Goal: Transaction & Acquisition: Book appointment/travel/reservation

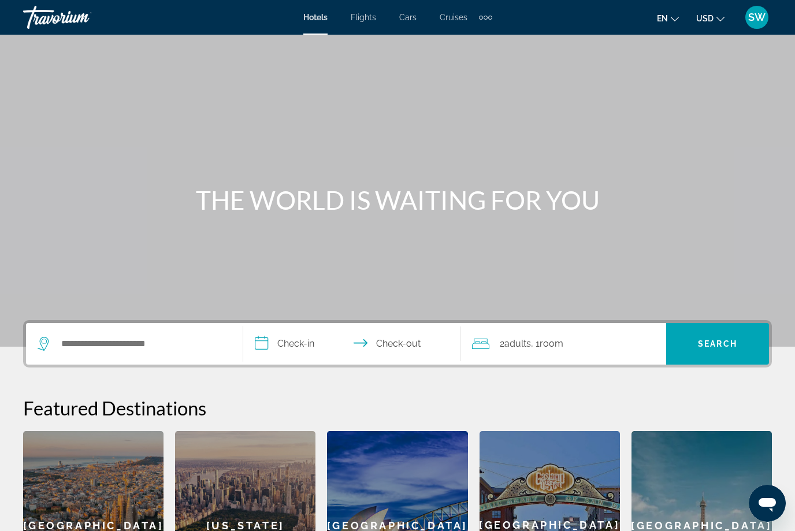
click at [489, 13] on div "Extra navigation items" at bounding box center [485, 17] width 13 height 17
click at [469, 38] on span "Activities" at bounding box center [467, 38] width 34 height 9
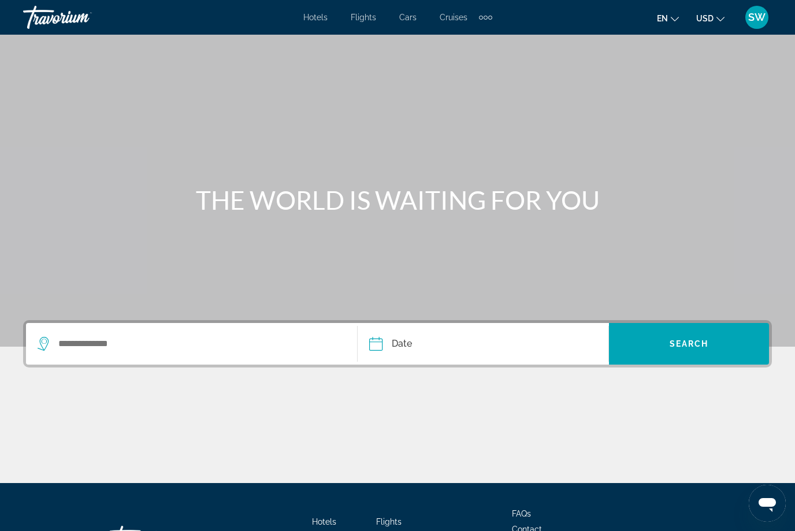
click at [484, 14] on div "Extra navigation items" at bounding box center [485, 17] width 13 height 17
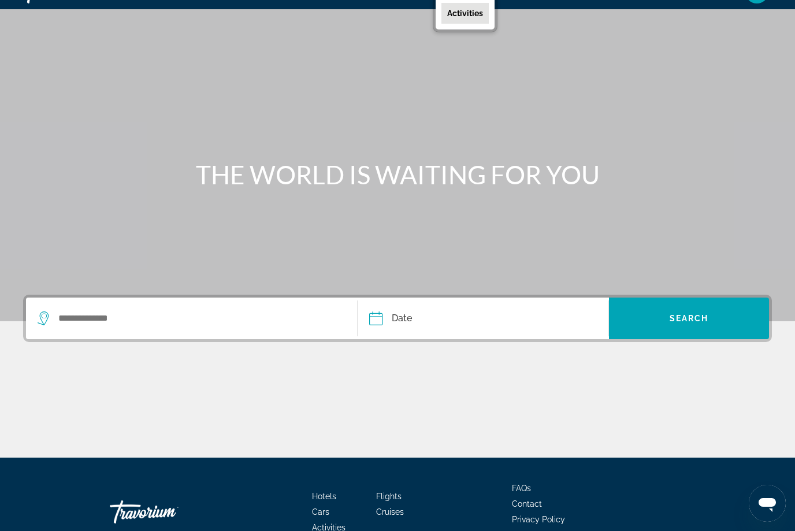
scroll to position [29, 0]
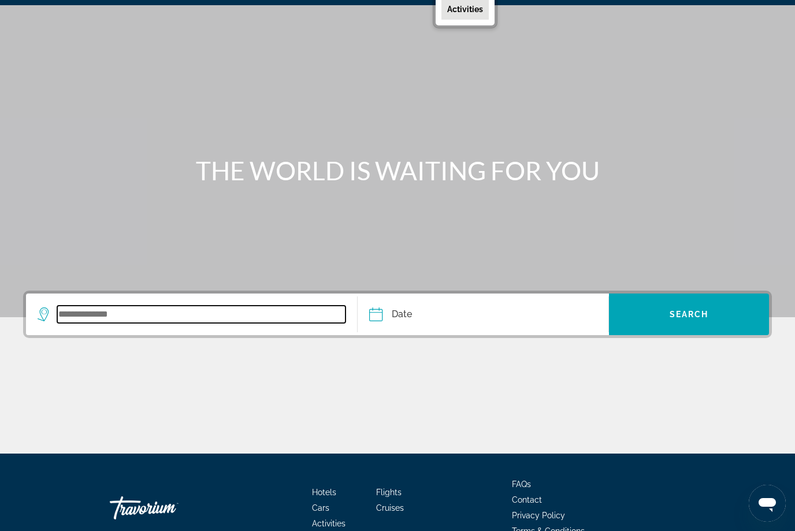
click at [114, 321] on input "Search widget" at bounding box center [201, 314] width 288 height 17
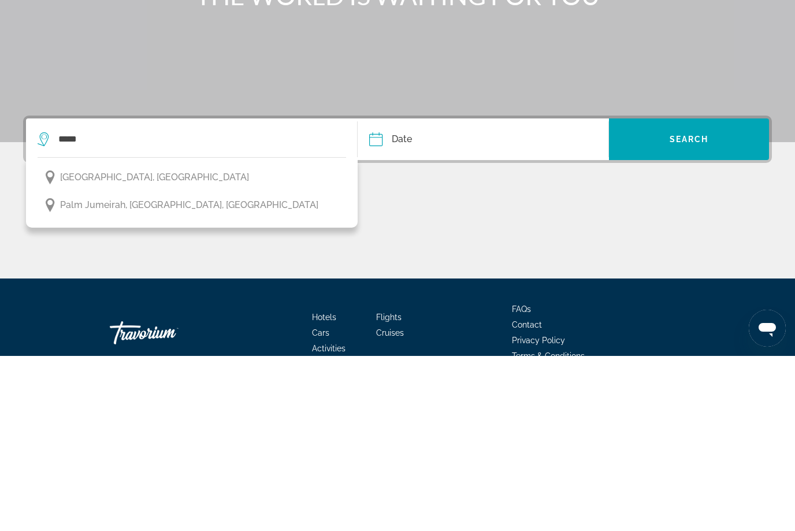
click at [165, 344] on span "[GEOGRAPHIC_DATA], [GEOGRAPHIC_DATA]" at bounding box center [154, 352] width 189 height 16
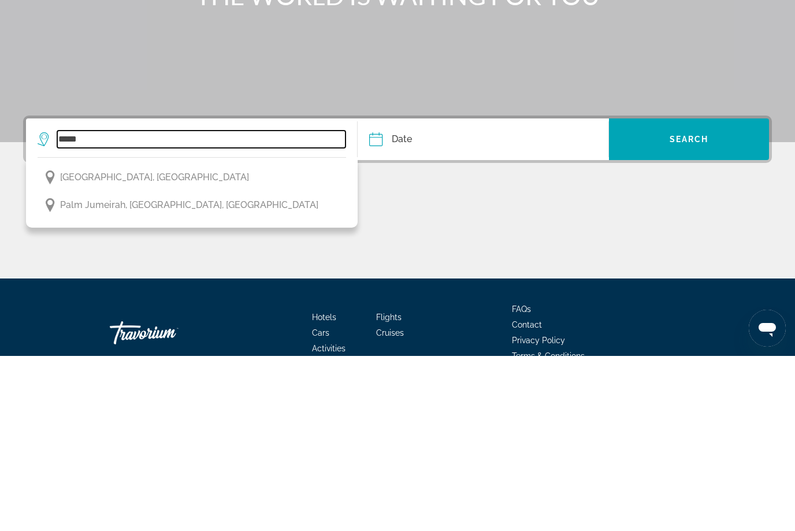
type input "**********"
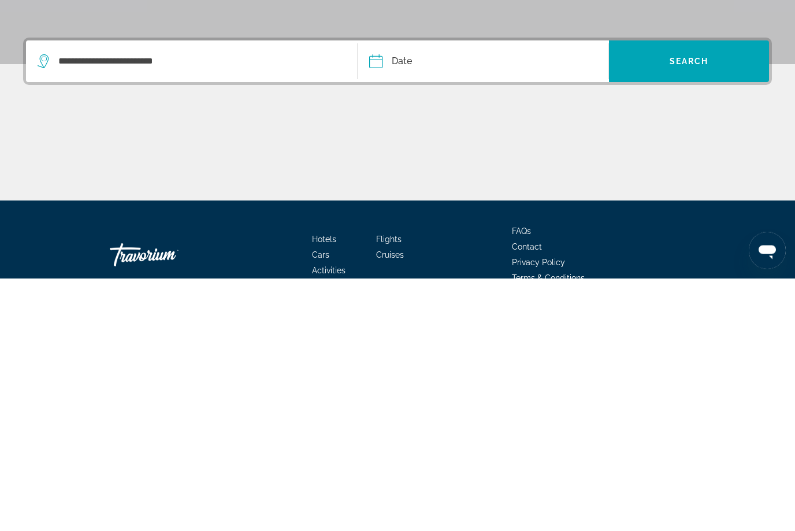
click at [403, 294] on input "Date" at bounding box center [428, 316] width 124 height 45
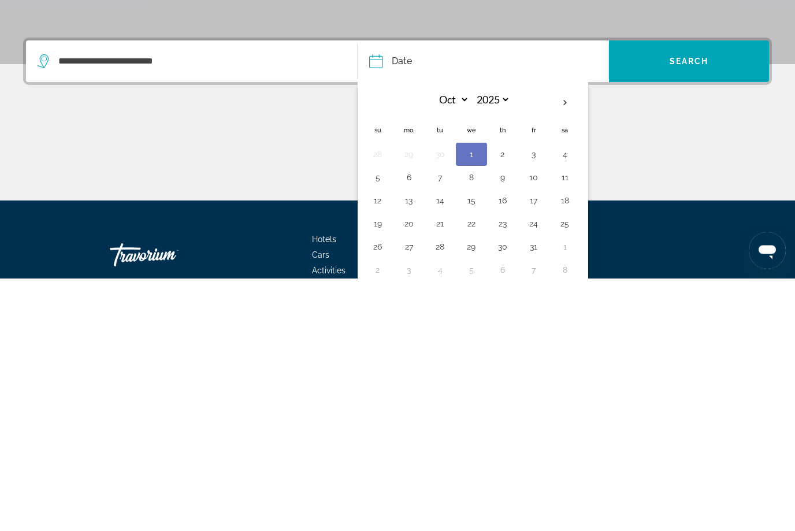
scroll to position [55, 0]
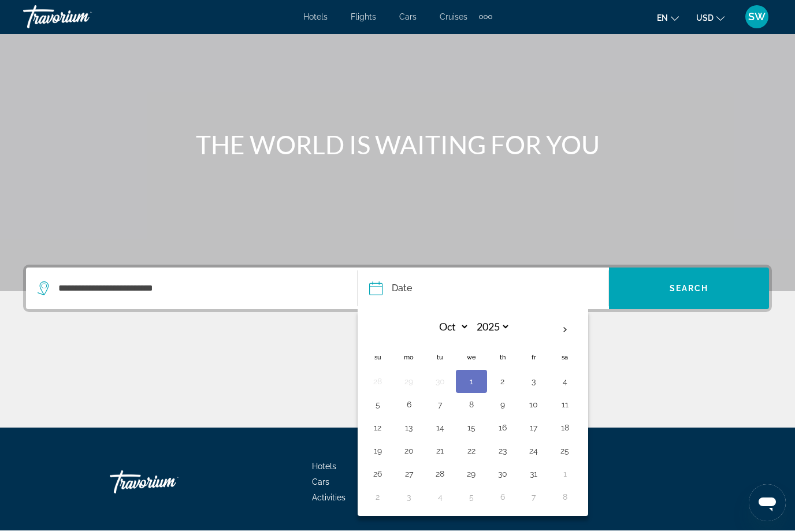
click at [411, 404] on button "6" at bounding box center [409, 405] width 18 height 16
type input "**********"
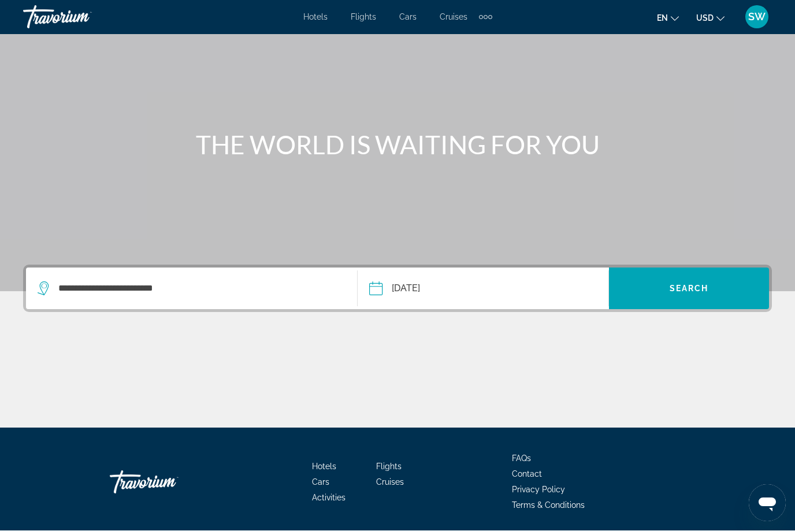
click at [688, 294] on span "Search widget" at bounding box center [689, 289] width 160 height 28
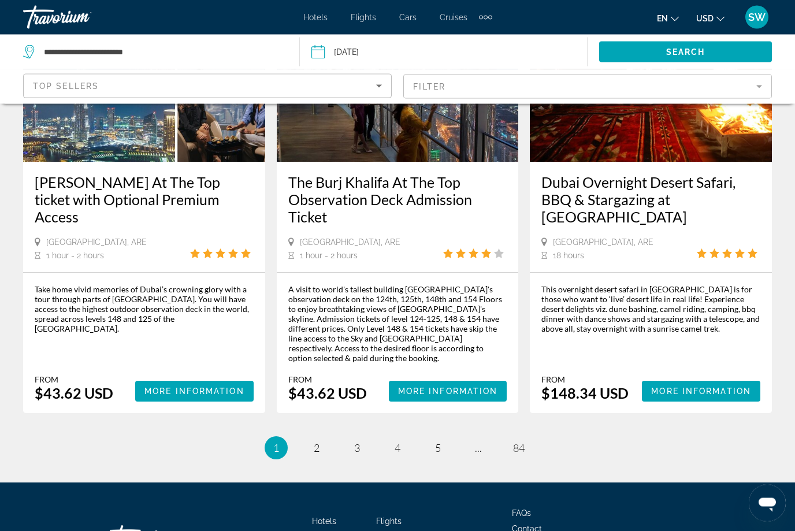
scroll to position [1797, 0]
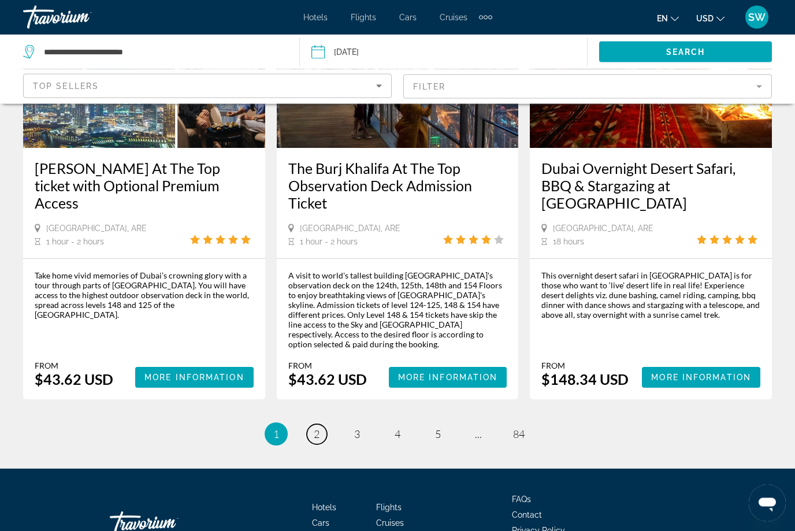
click at [318, 428] on span "2" at bounding box center [317, 434] width 6 height 13
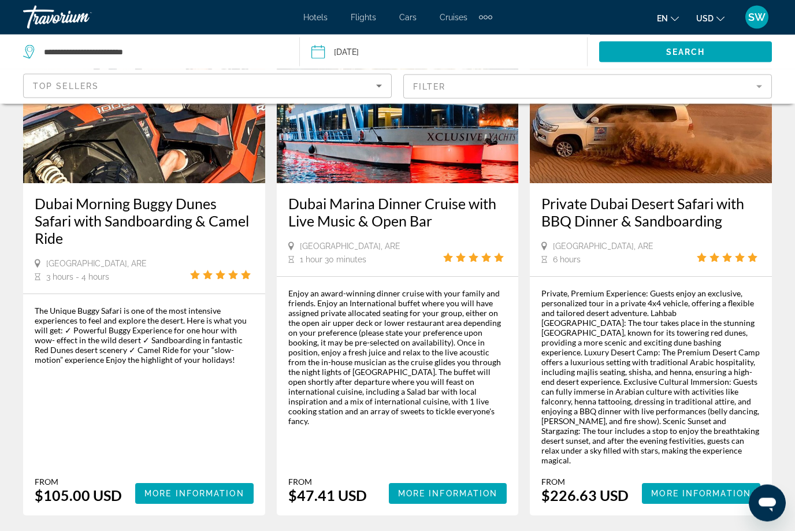
scroll to position [1853, 0]
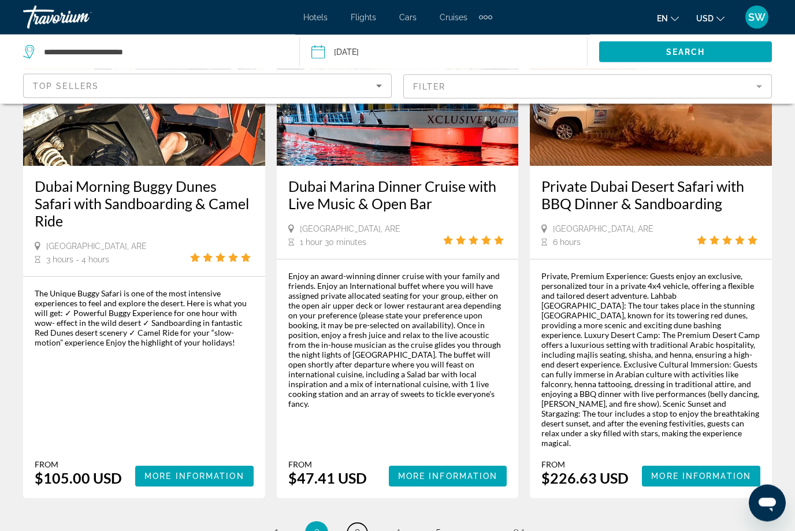
click at [362, 524] on link "page 3" at bounding box center [357, 534] width 20 height 20
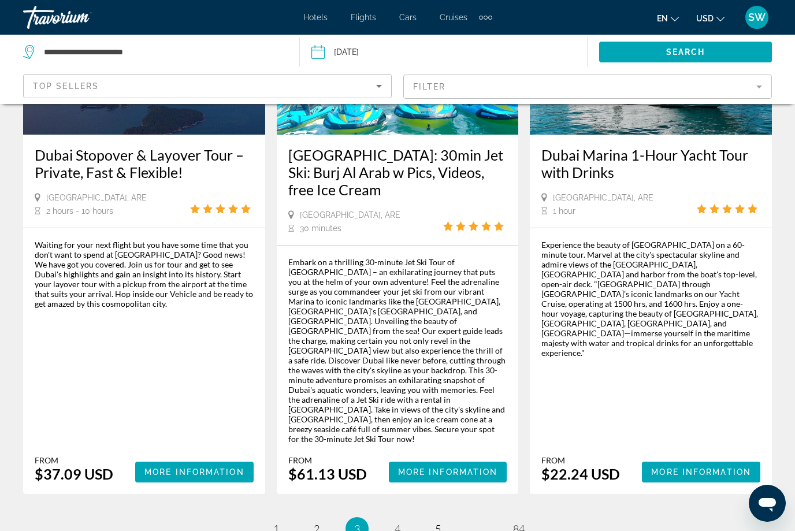
scroll to position [1814, 0]
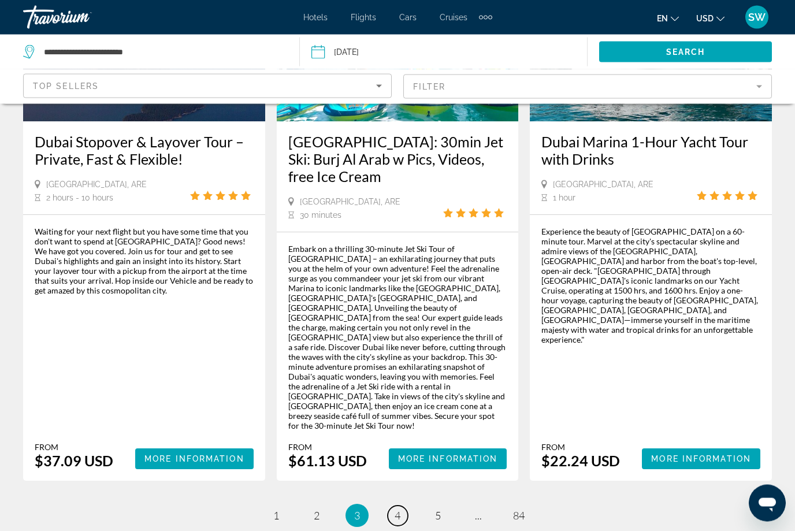
click at [404, 506] on link "page 4" at bounding box center [398, 516] width 20 height 20
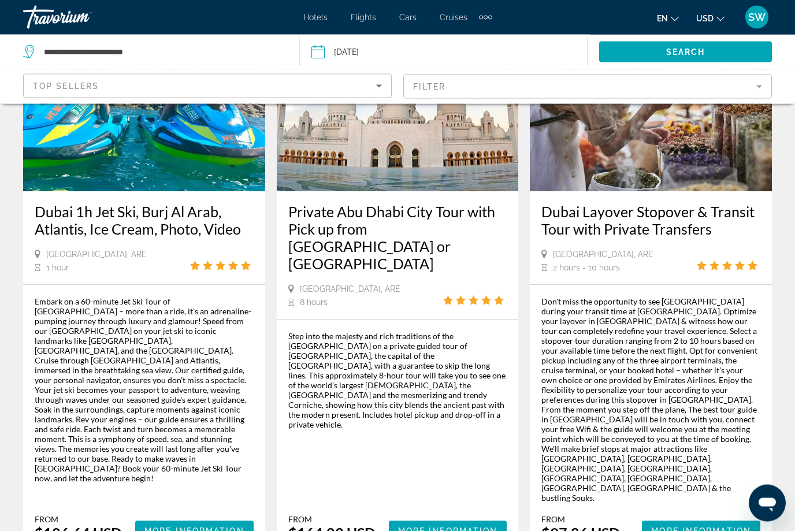
scroll to position [1772, 0]
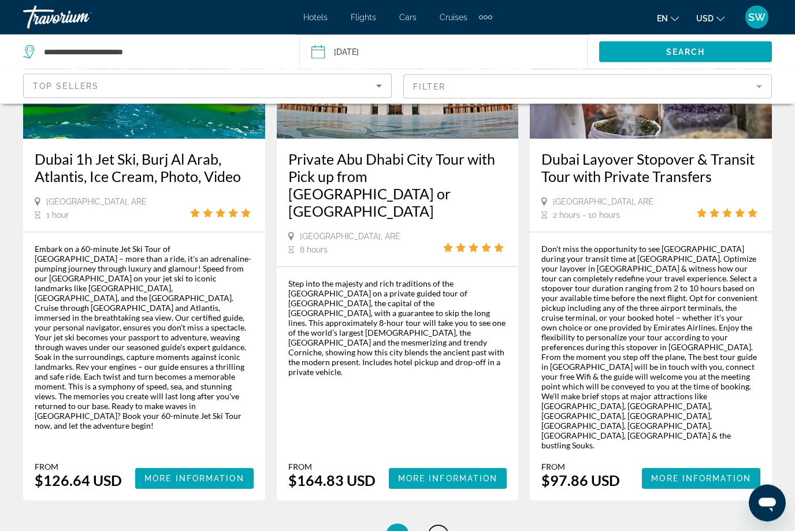
click at [444, 526] on link "page 5" at bounding box center [438, 536] width 20 height 20
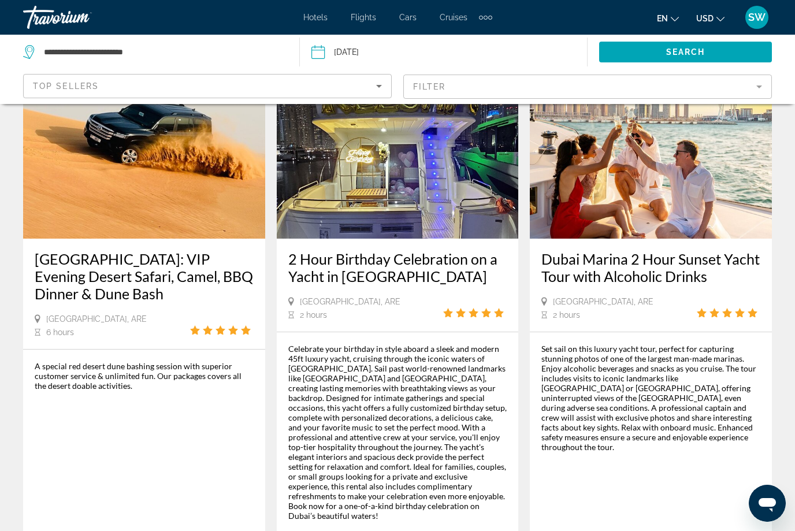
scroll to position [1824, 0]
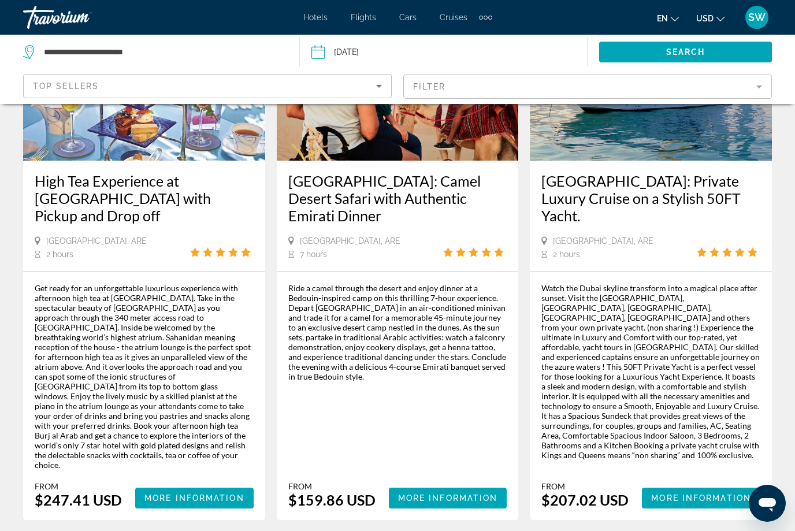
scroll to position [1873, 0]
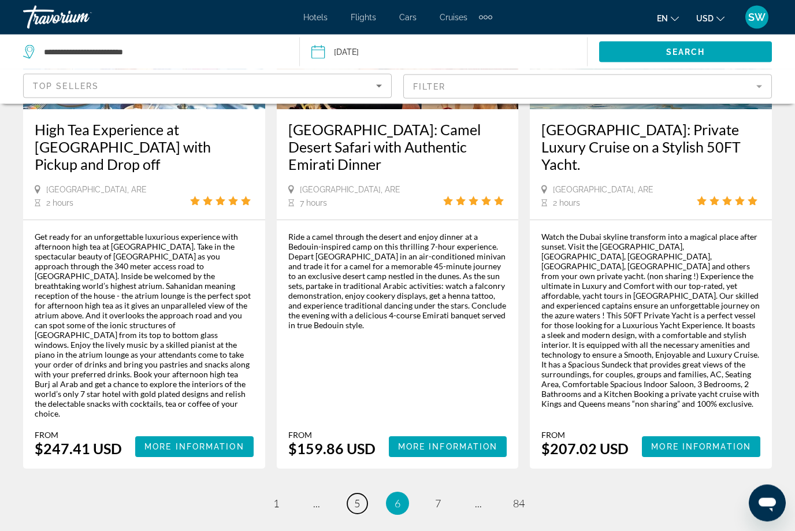
click at [356, 498] on span "5" at bounding box center [357, 504] width 6 height 13
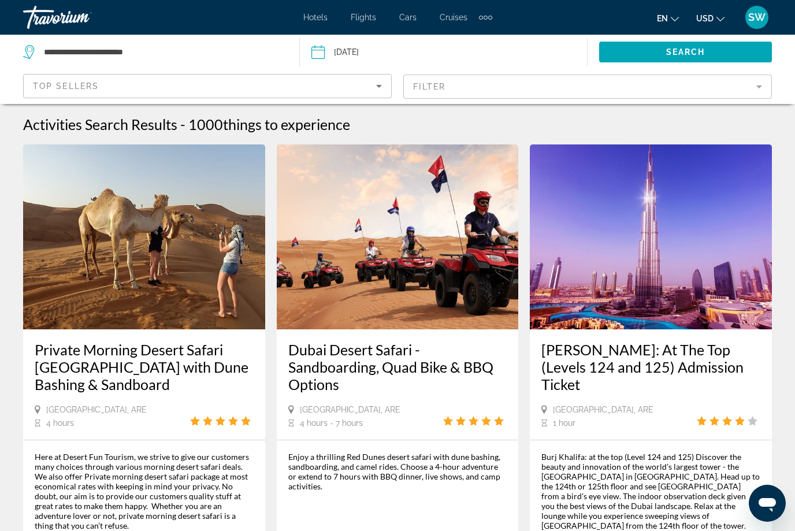
click at [261, 92] on div "Top Sellers" at bounding box center [204, 86] width 343 height 14
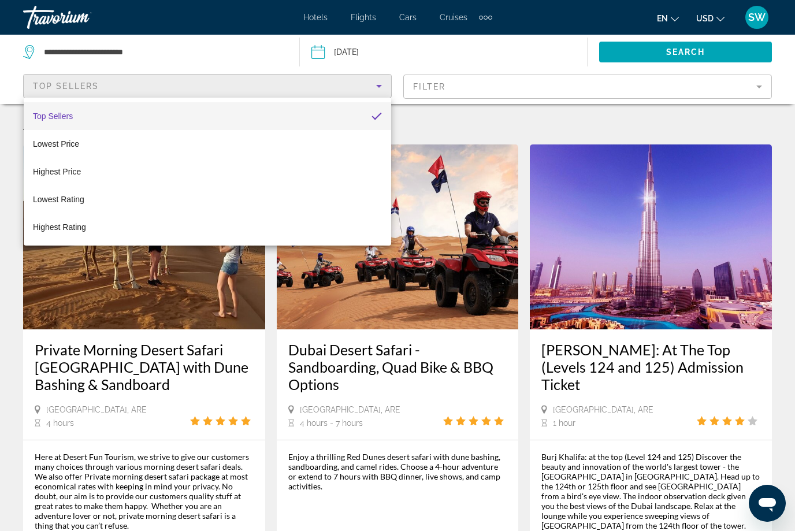
click at [420, 55] on div at bounding box center [397, 265] width 795 height 531
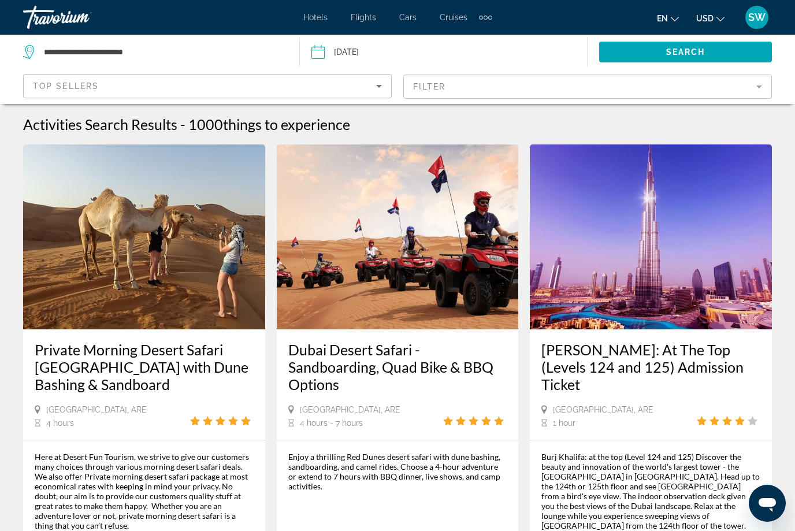
click at [209, 85] on div "Top Sellers" at bounding box center [204, 86] width 343 height 14
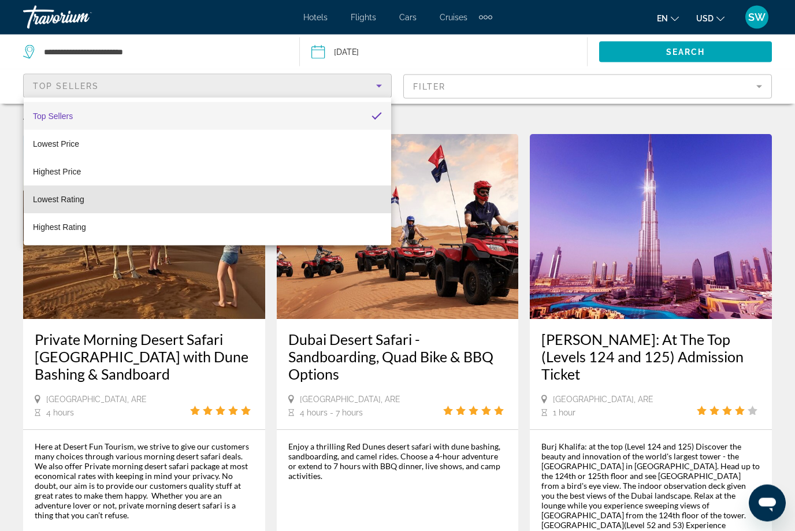
scroll to position [12, 0]
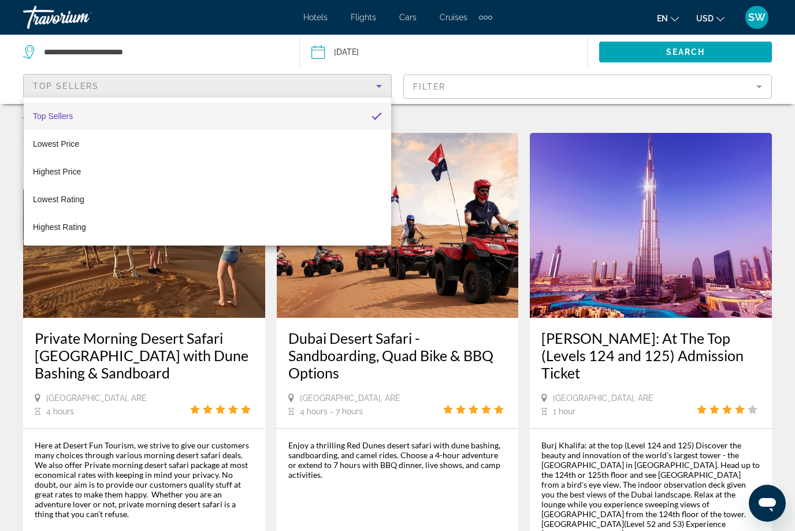
click at [328, 195] on mat-option "Lowest Rating" at bounding box center [208, 200] width 368 height 28
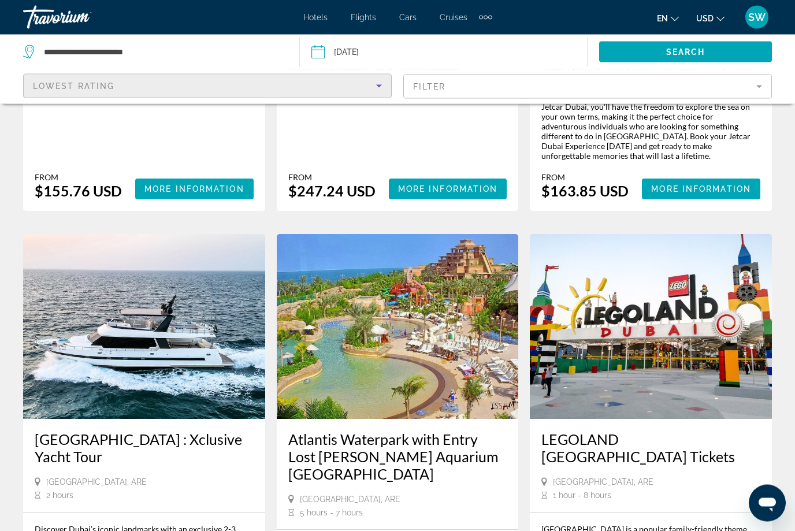
scroll to position [431, 0]
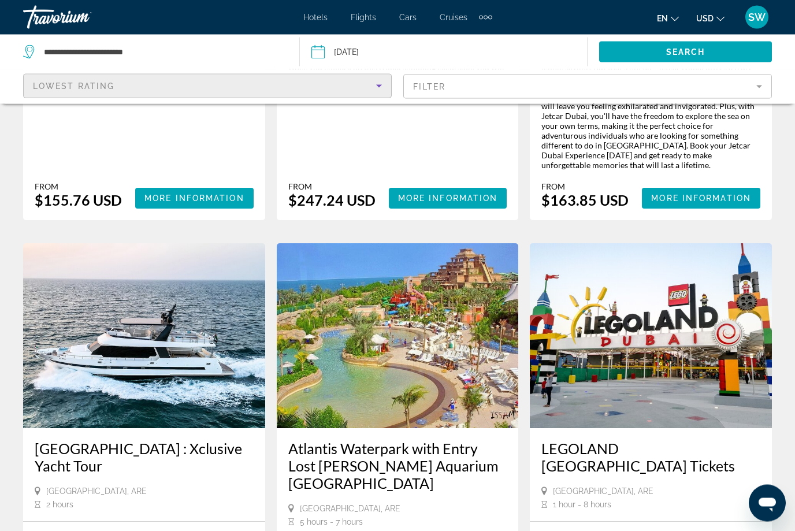
click at [201, 91] on div "Lowest Rating" at bounding box center [204, 86] width 343 height 14
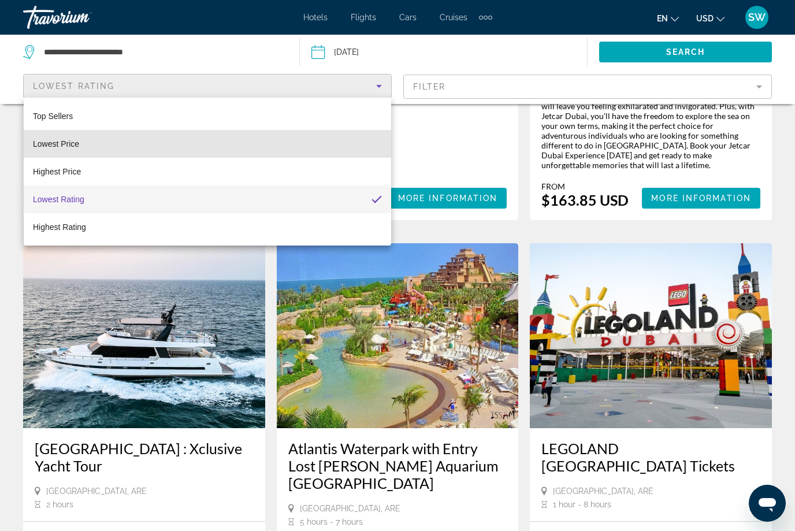
click at [83, 146] on mat-option "Lowest Price" at bounding box center [208, 144] width 368 height 28
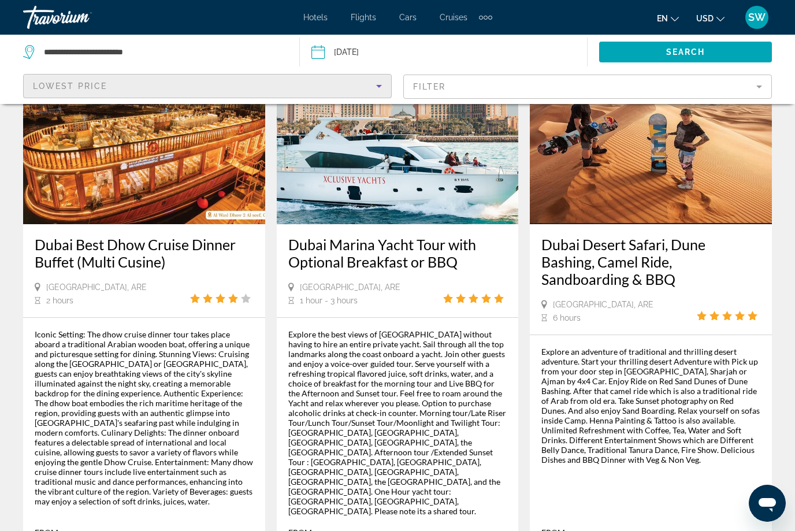
scroll to position [1787, 0]
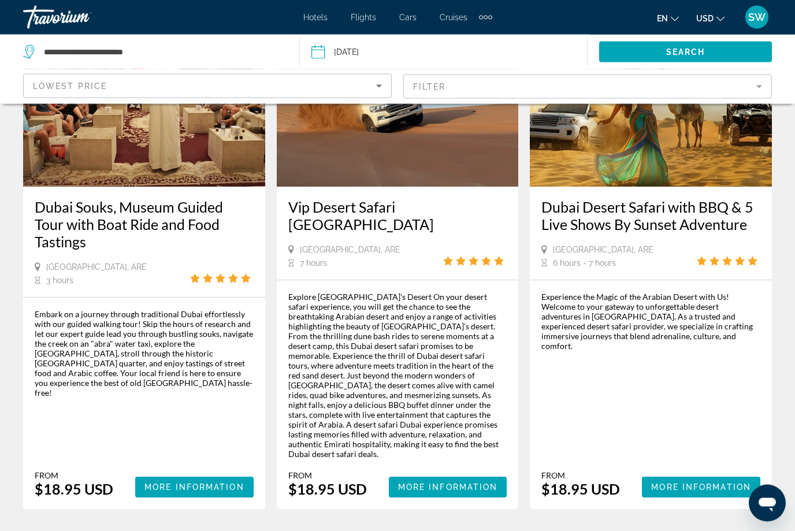
scroll to position [1770, 0]
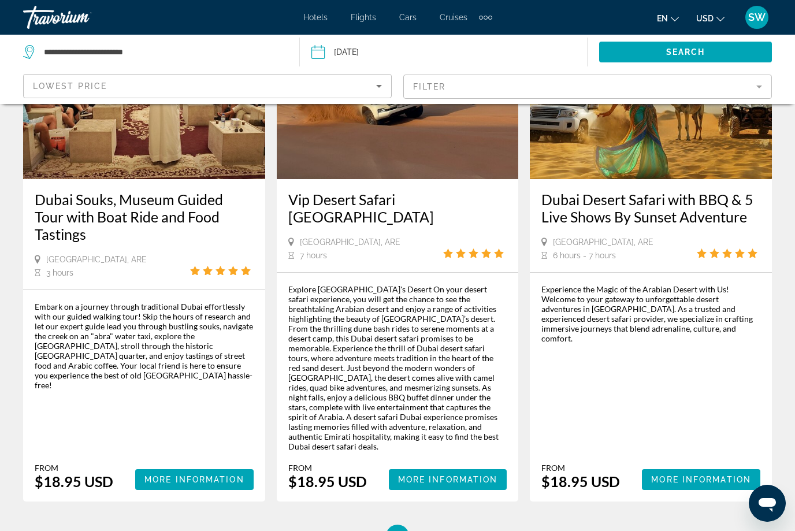
scroll to position [1809, 0]
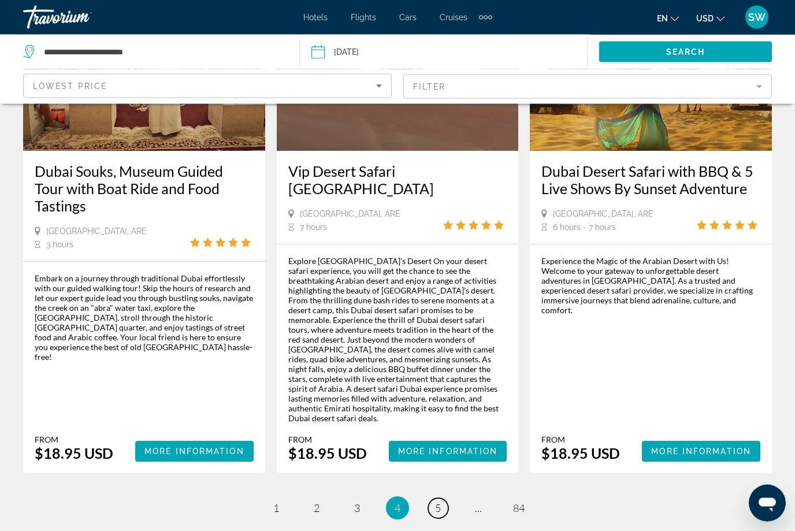
click at [433, 499] on link "page 5" at bounding box center [438, 509] width 20 height 20
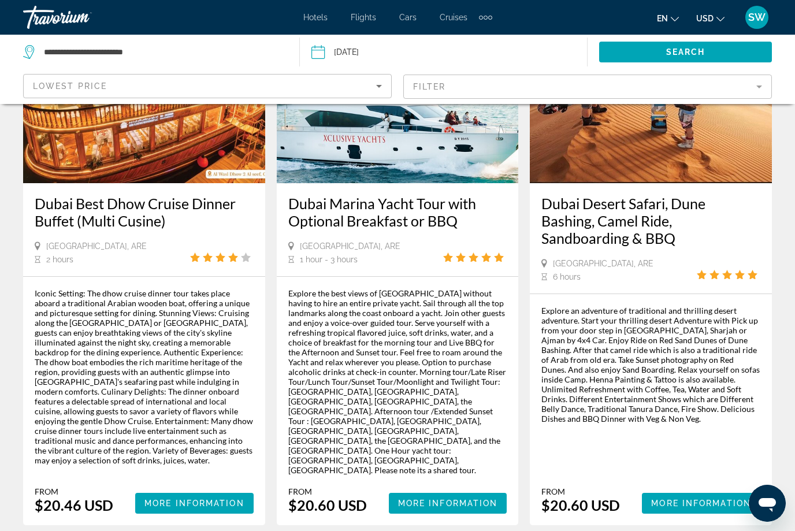
scroll to position [1836, 0]
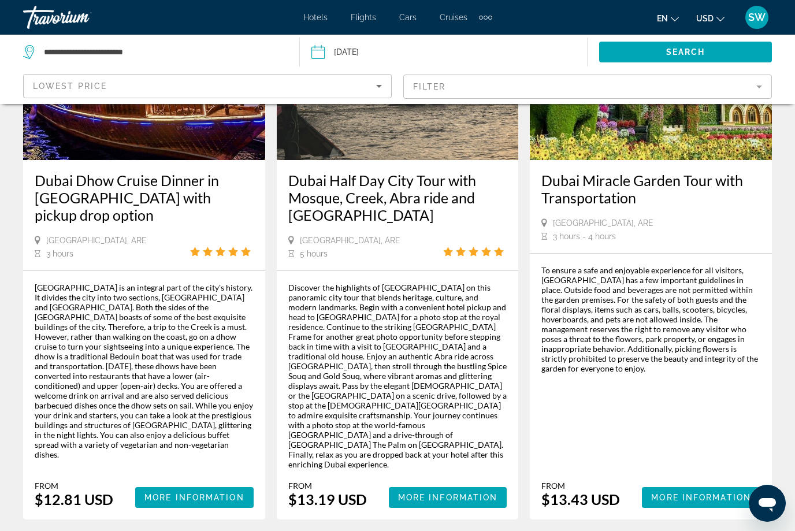
scroll to position [1794, 0]
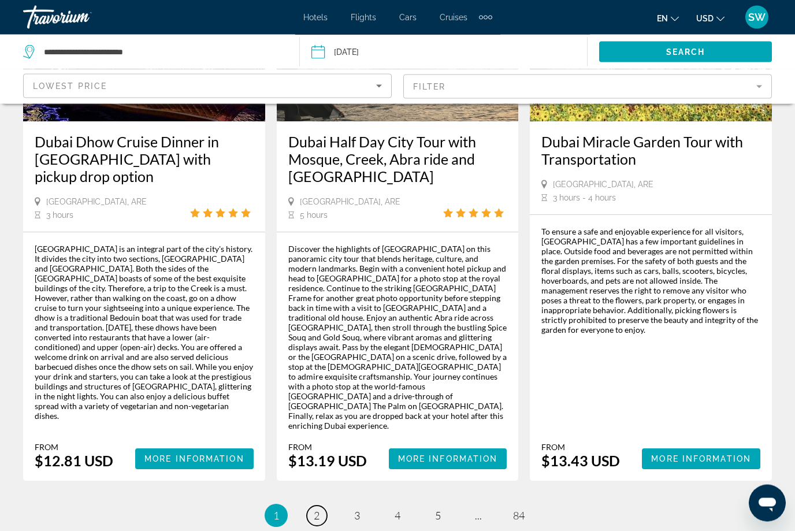
click at [321, 506] on link "page 2" at bounding box center [317, 516] width 20 height 20
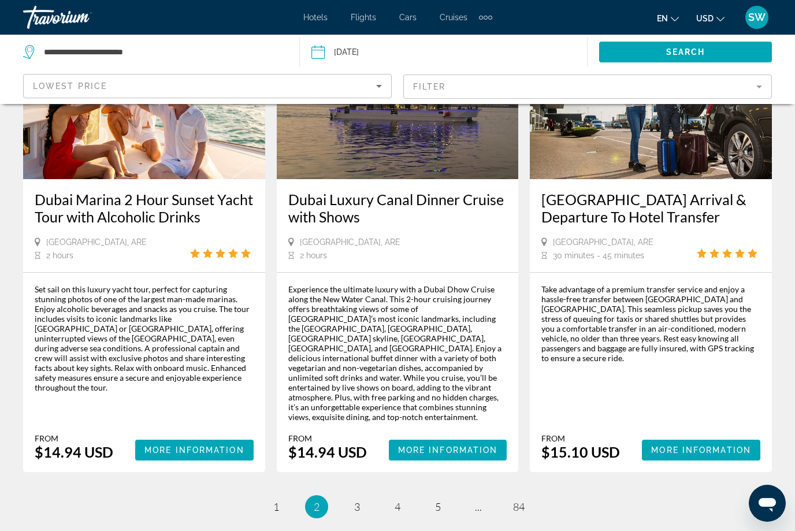
scroll to position [1834, 0]
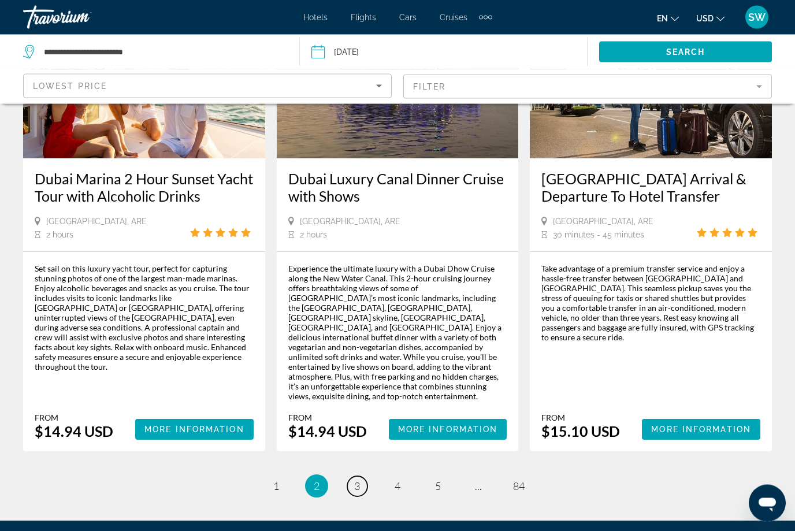
click at [359, 480] on span "3" at bounding box center [357, 486] width 6 height 13
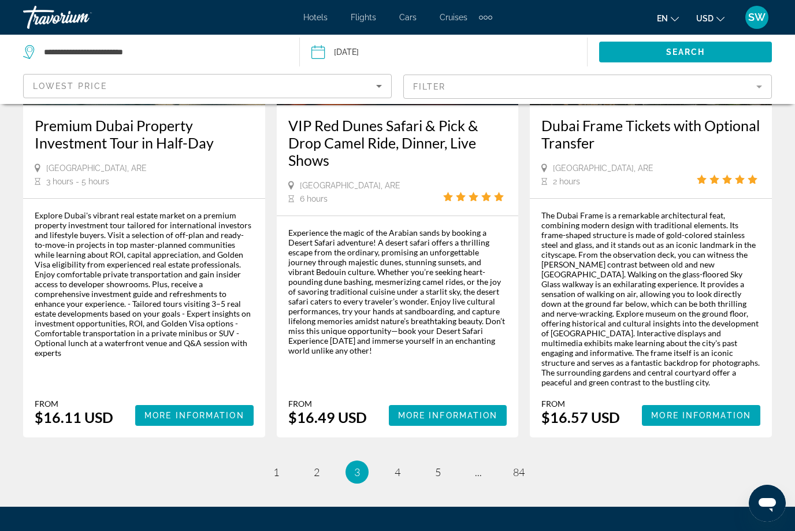
scroll to position [1838, 0]
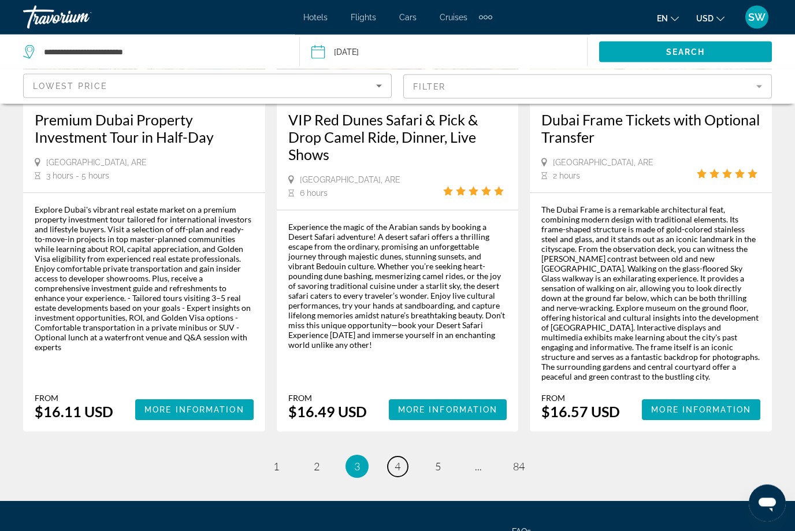
click at [397, 461] on span "4" at bounding box center [398, 467] width 6 height 13
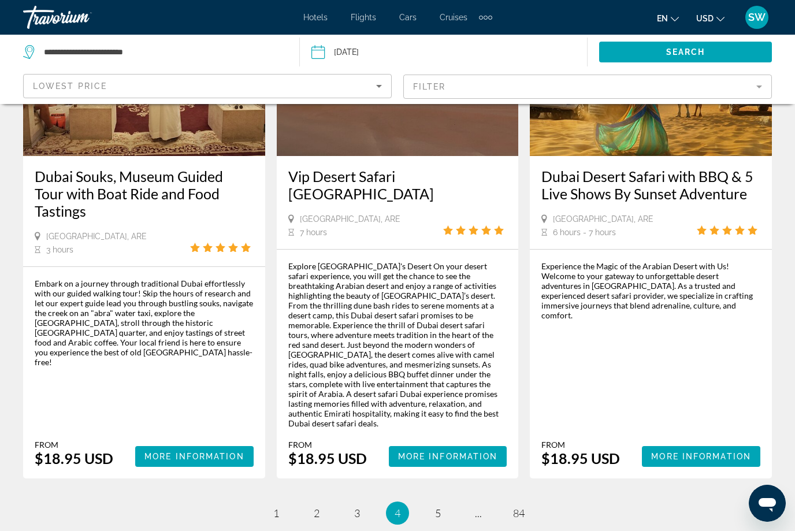
scroll to position [1809, 0]
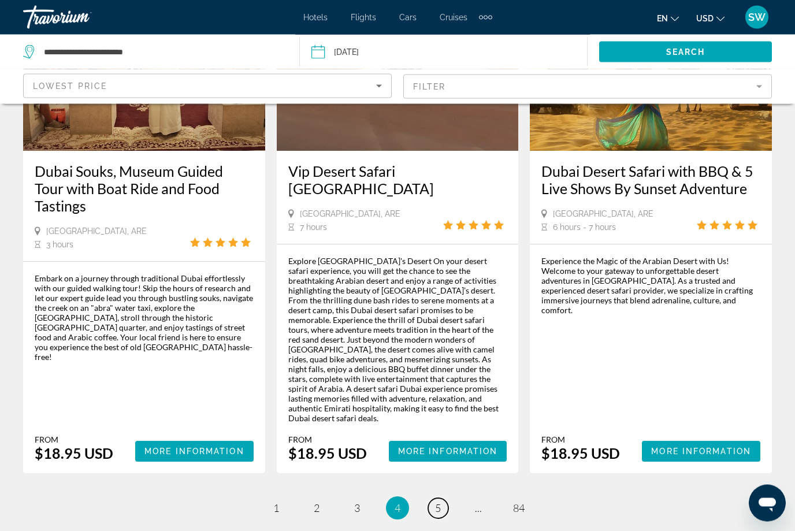
click at [439, 502] on span "5" at bounding box center [438, 508] width 6 height 13
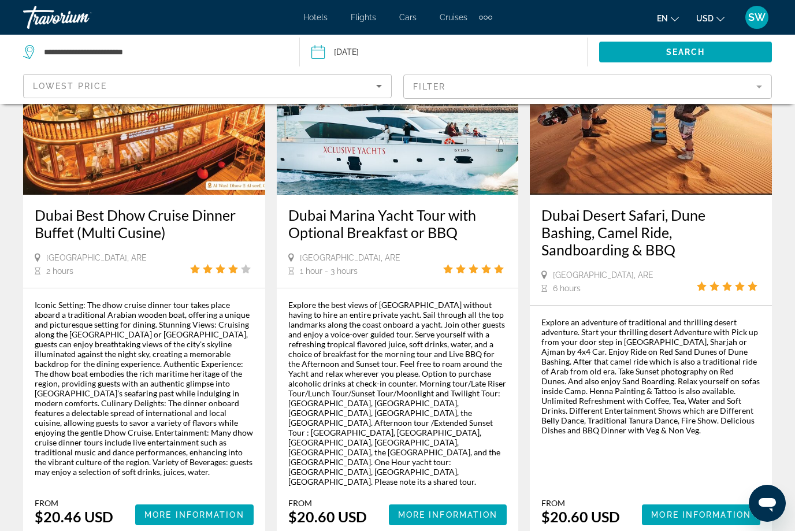
scroll to position [1836, 0]
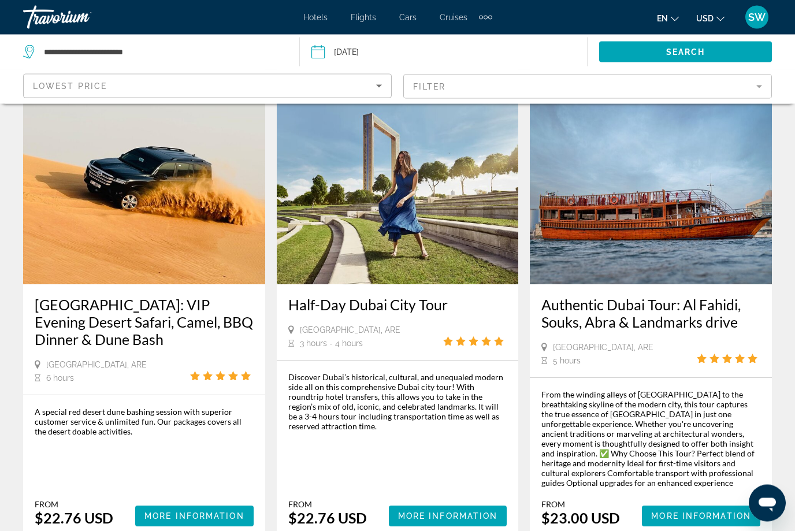
scroll to position [1627, 0]
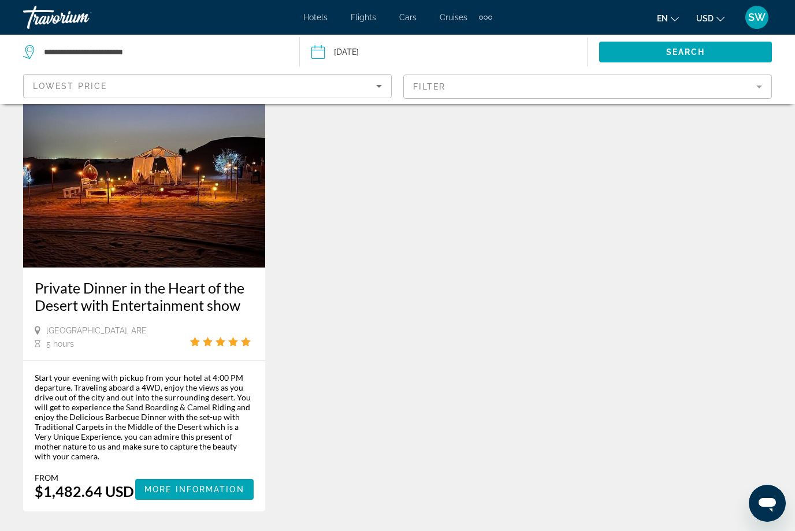
scroll to position [667, 0]
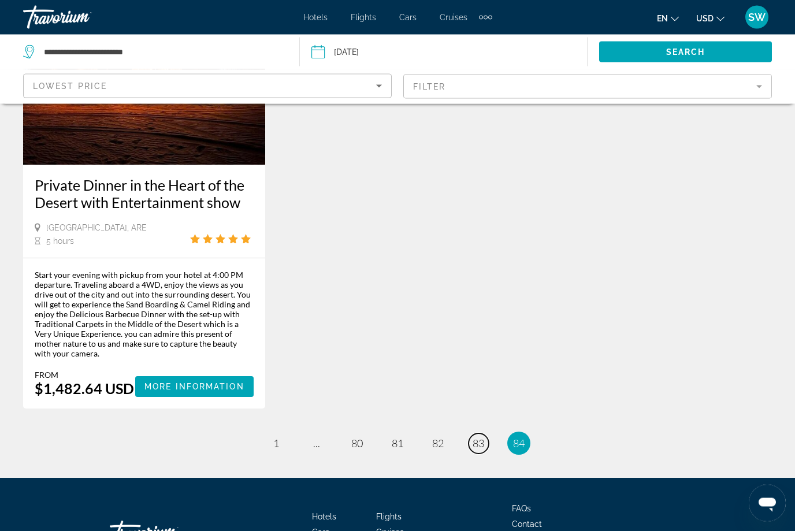
click at [487, 434] on link "page 83" at bounding box center [479, 444] width 20 height 20
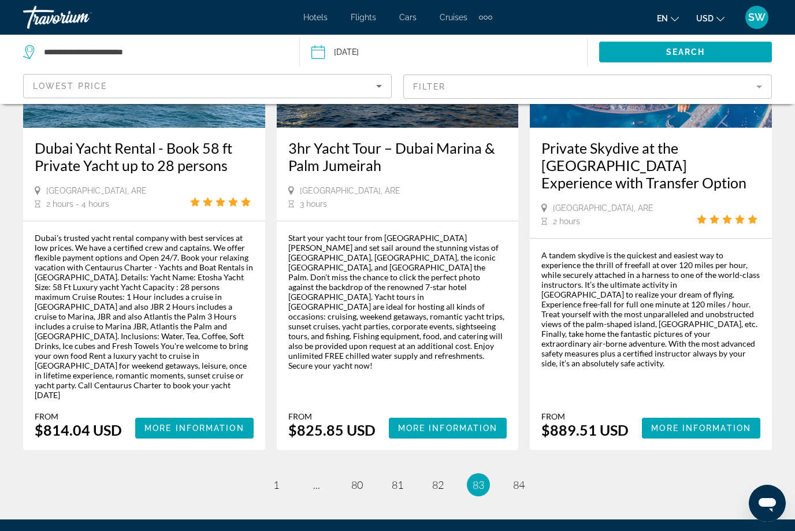
scroll to position [1863, 0]
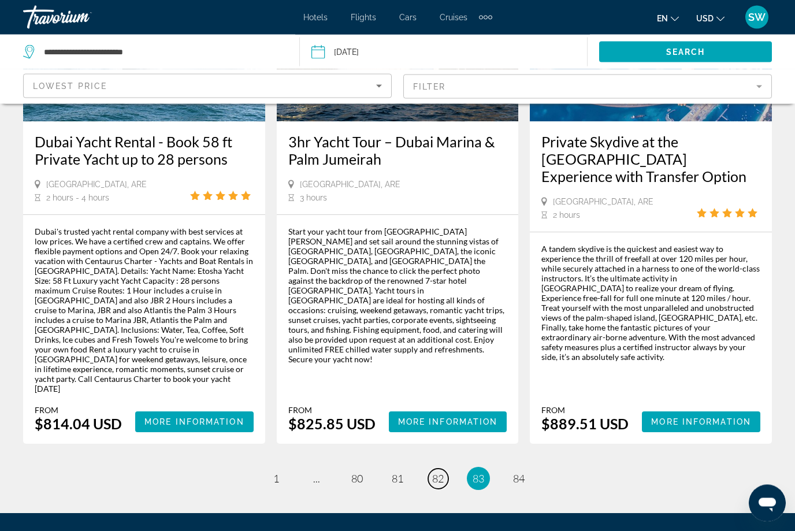
click at [442, 473] on span "82" at bounding box center [438, 479] width 12 height 13
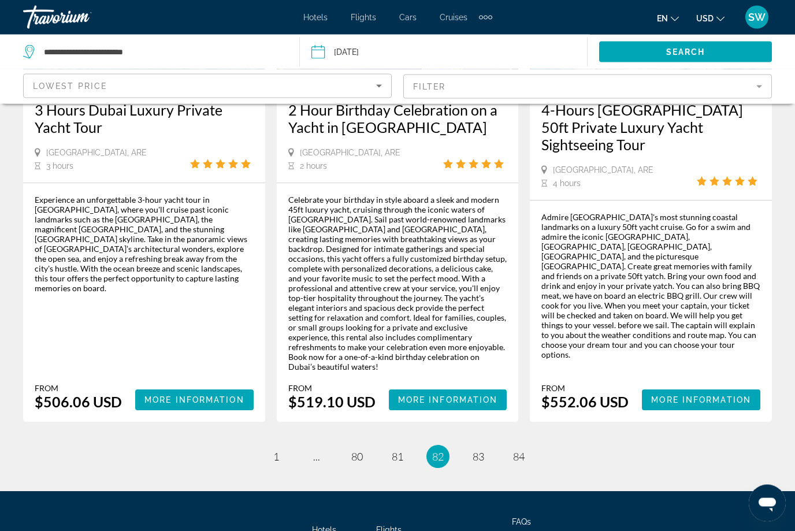
scroll to position [1813, 0]
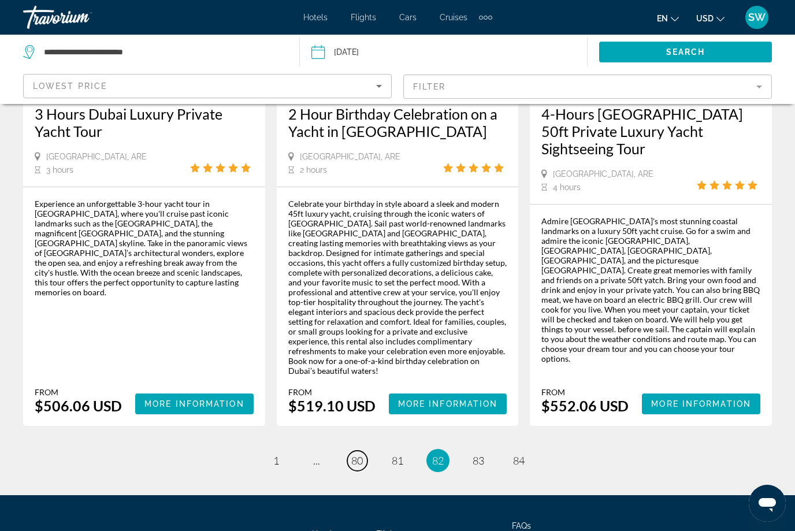
click at [367, 451] on link "page 80" at bounding box center [357, 461] width 20 height 20
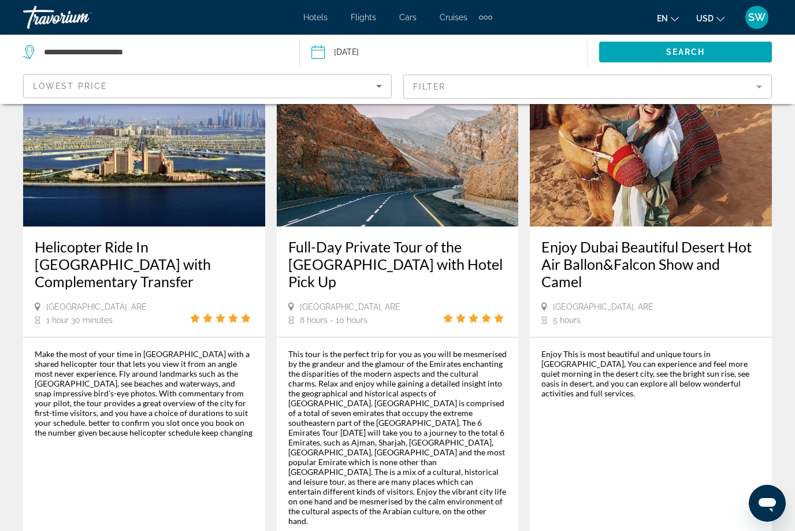
scroll to position [1731, 0]
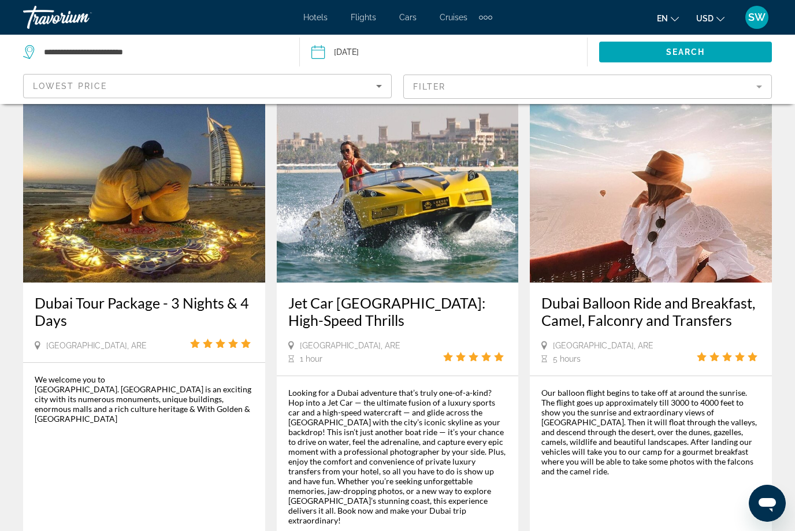
scroll to position [1789, 0]
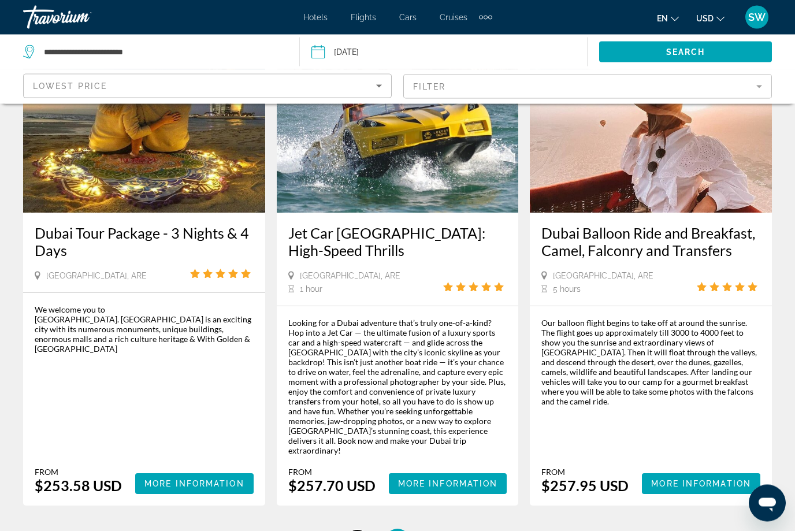
click at [362, 531] on link "page 77" at bounding box center [357, 541] width 20 height 20
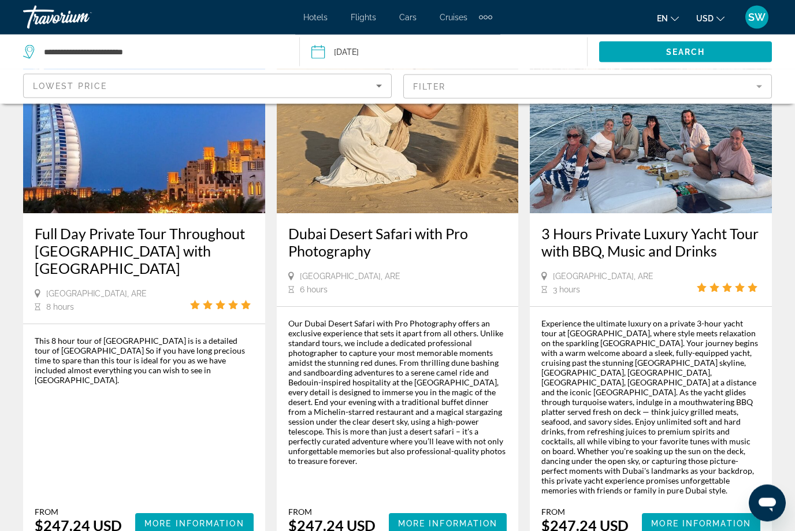
scroll to position [1671, 0]
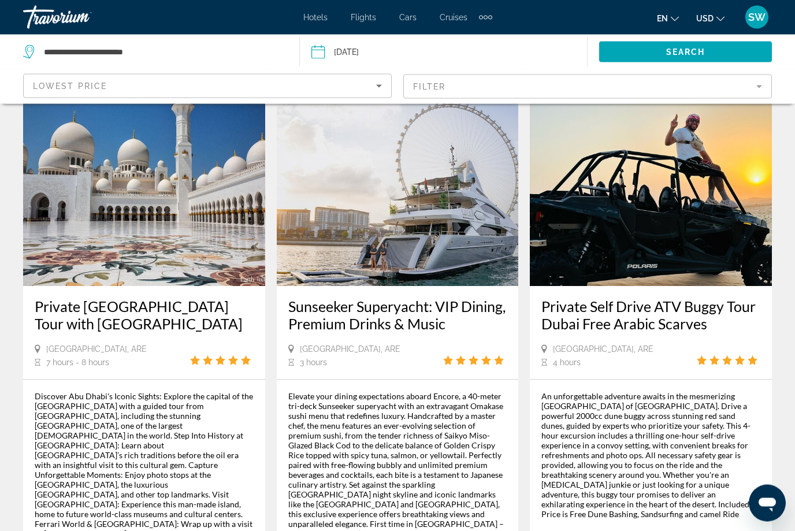
scroll to position [1554, 0]
click at [216, 298] on h3 "Private [GEOGRAPHIC_DATA] Tour with [GEOGRAPHIC_DATA]" at bounding box center [144, 315] width 219 height 35
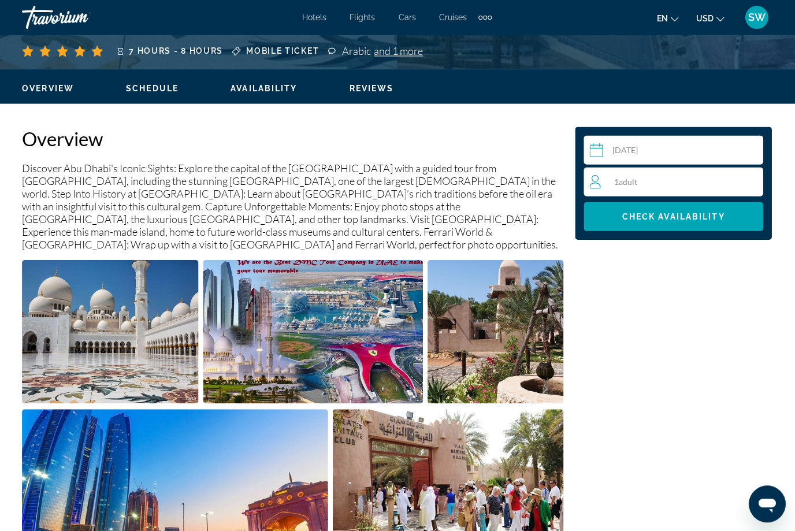
scroll to position [514, 0]
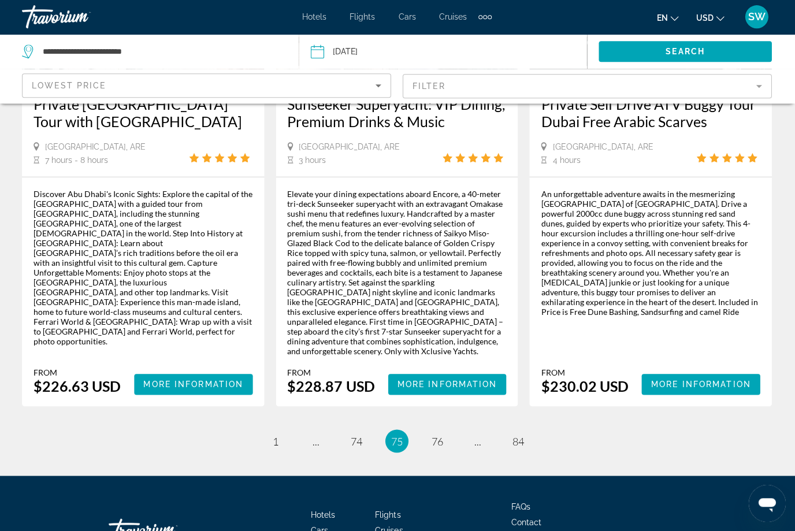
scroll to position [1756, 0]
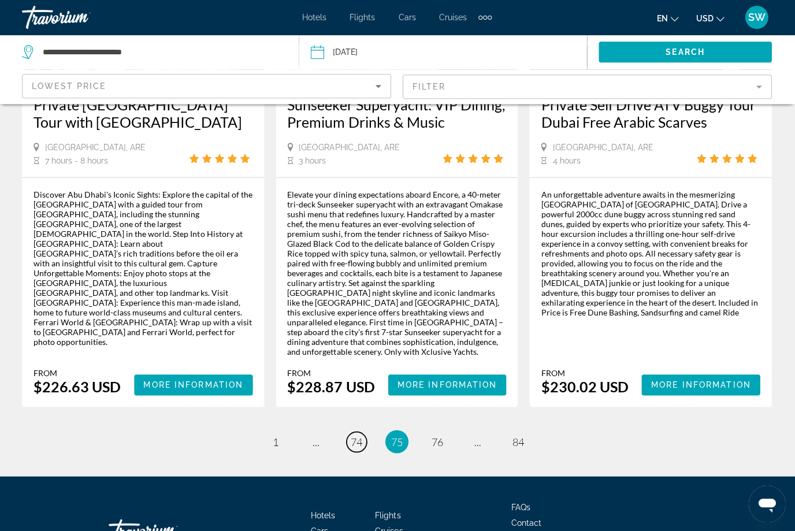
click at [359, 435] on span "74" at bounding box center [357, 441] width 12 height 13
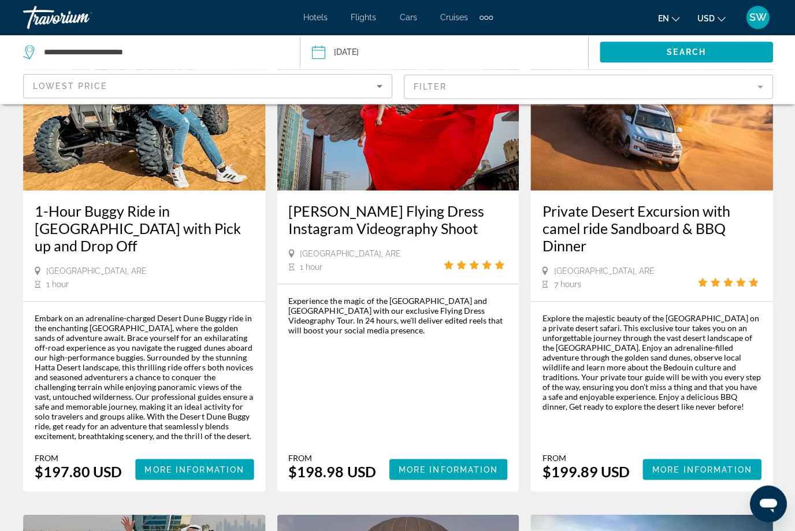
scroll to position [139, 0]
click at [473, 464] on span "More Information" at bounding box center [448, 468] width 100 height 9
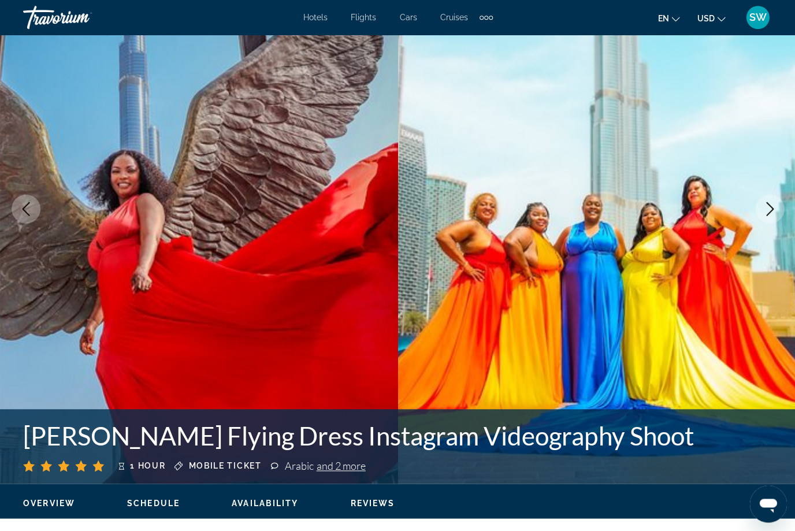
scroll to position [103, 0]
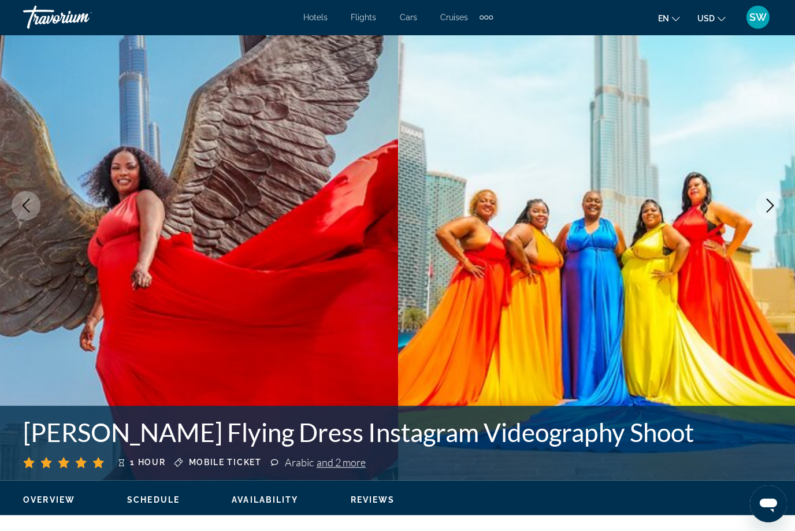
click at [770, 212] on button "Next image" at bounding box center [769, 205] width 29 height 29
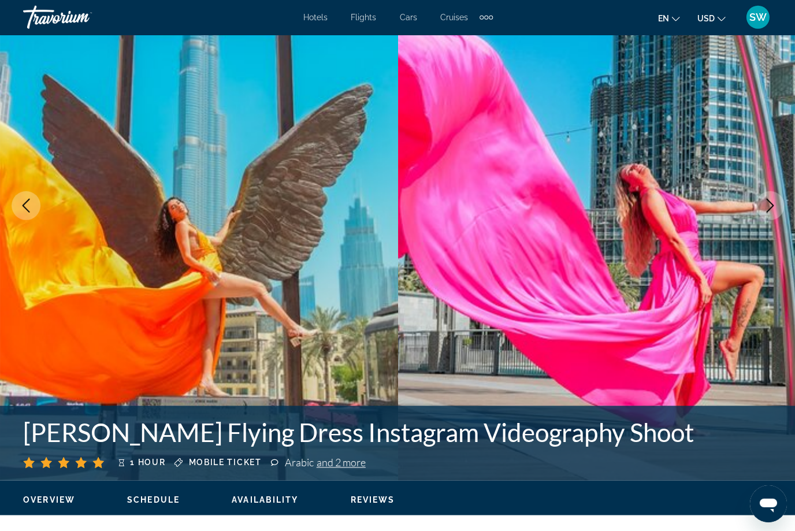
click at [773, 213] on button "Next image" at bounding box center [769, 205] width 29 height 29
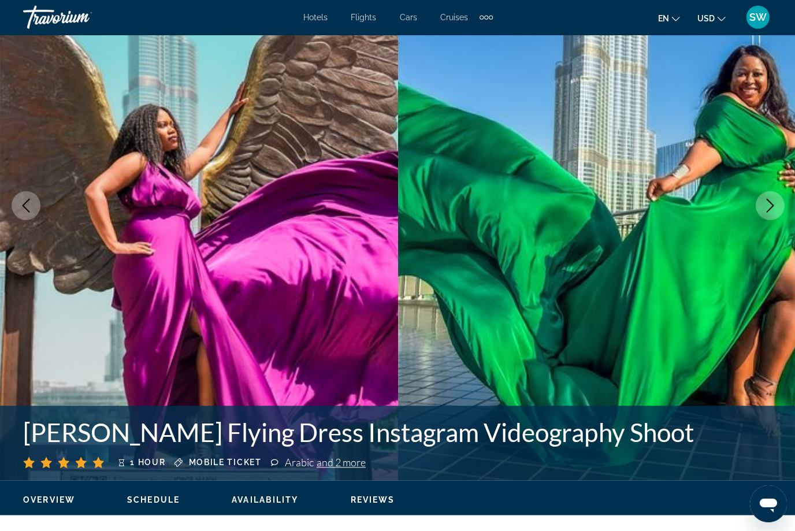
click at [768, 210] on icon "Next image" at bounding box center [769, 206] width 14 height 14
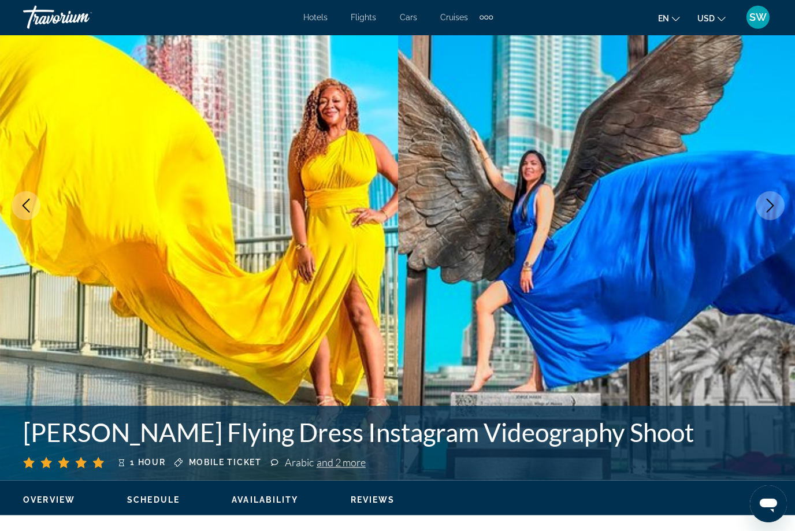
click at [766, 218] on button "Next image" at bounding box center [769, 205] width 29 height 29
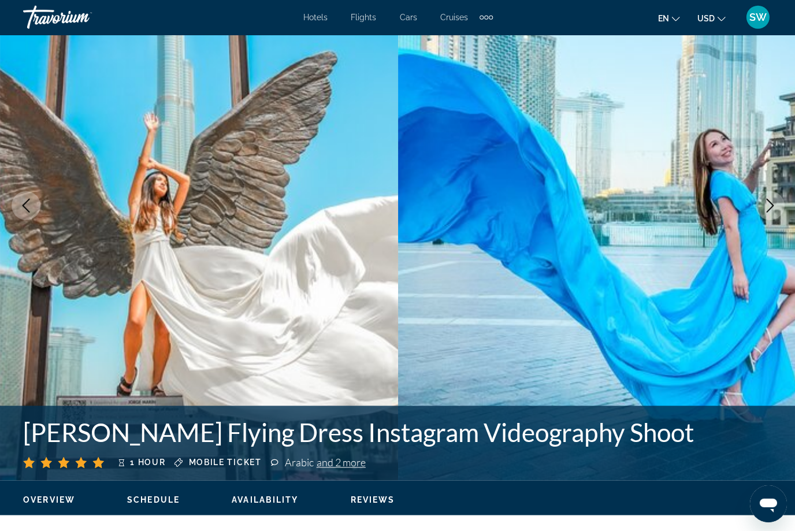
click at [768, 210] on icon "Next image" at bounding box center [769, 206] width 14 height 14
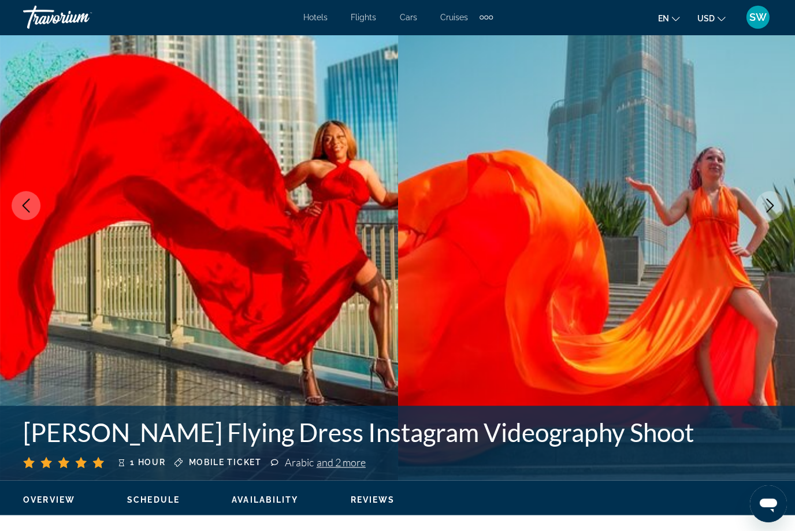
click at [764, 216] on button "Next image" at bounding box center [769, 205] width 29 height 29
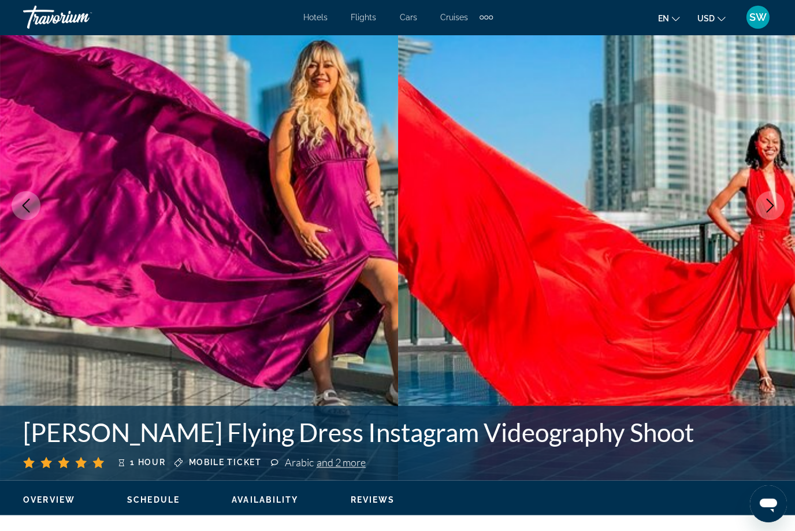
click at [770, 211] on icon "Next image" at bounding box center [769, 206] width 14 height 14
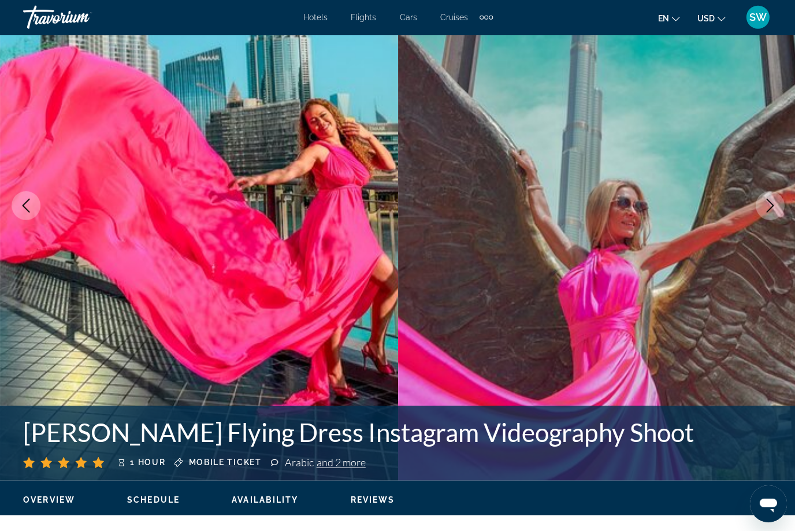
click at [763, 208] on icon "Next image" at bounding box center [769, 206] width 14 height 14
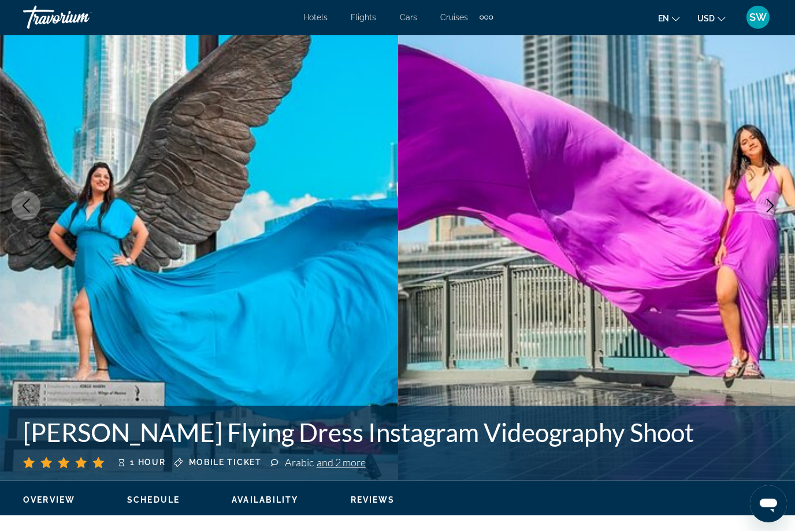
click at [772, 205] on icon "Next image" at bounding box center [770, 206] width 8 height 14
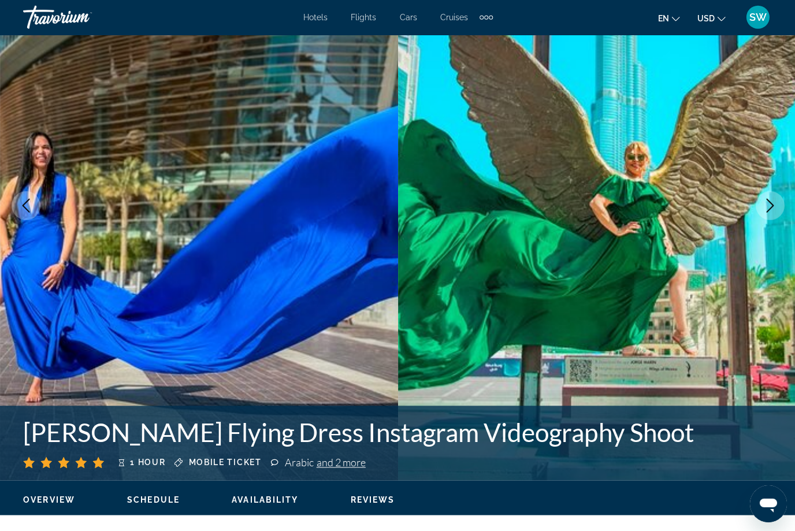
click at [763, 209] on icon "Next image" at bounding box center [769, 206] width 14 height 14
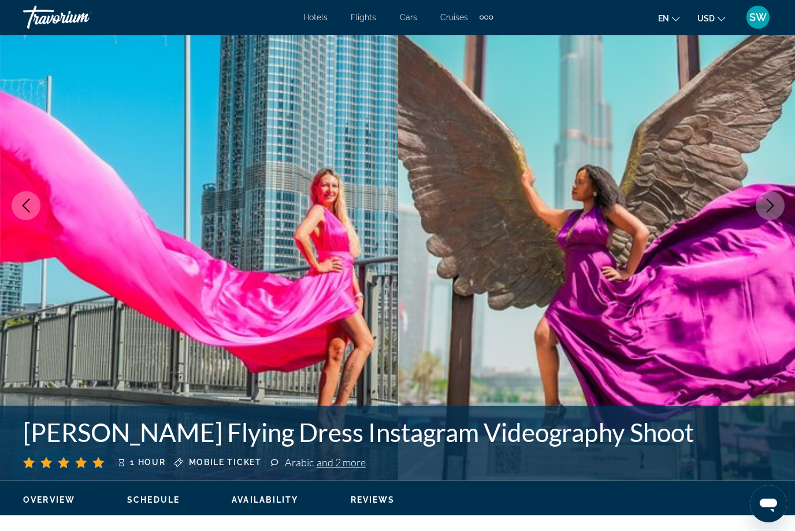
click at [769, 209] on icon "Next image" at bounding box center [770, 206] width 8 height 14
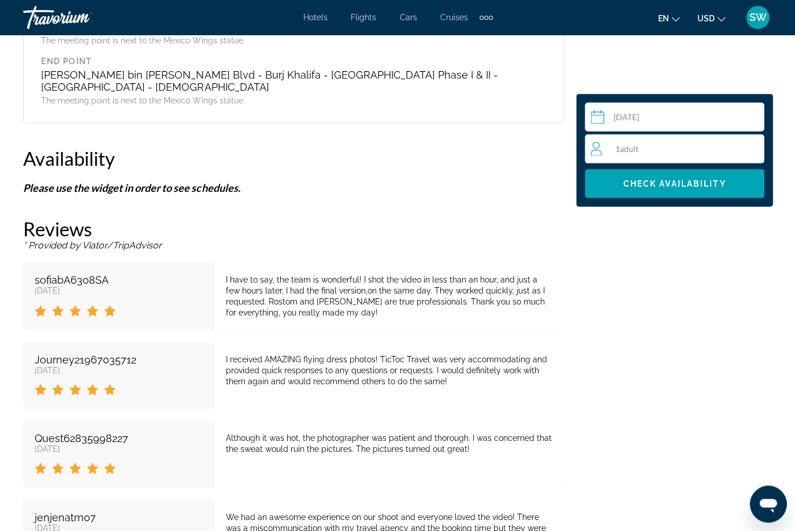
scroll to position [1672, 0]
click at [713, 188] on span "Main content" at bounding box center [673, 183] width 179 height 28
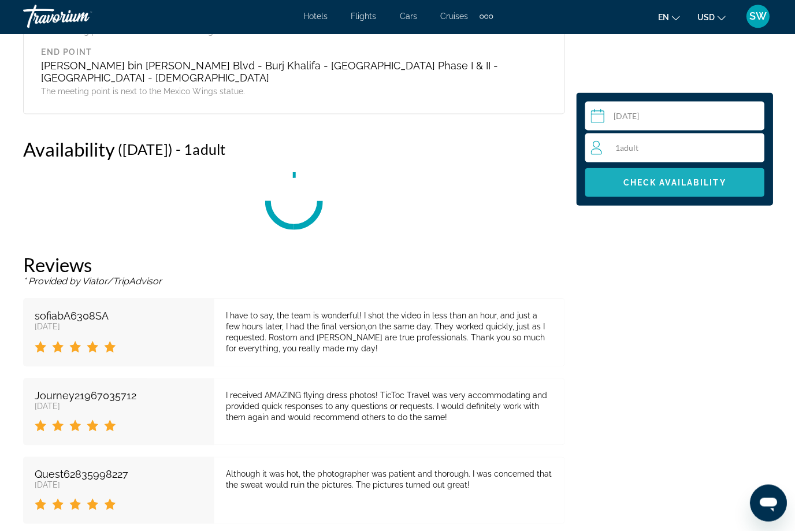
scroll to position [1749, 0]
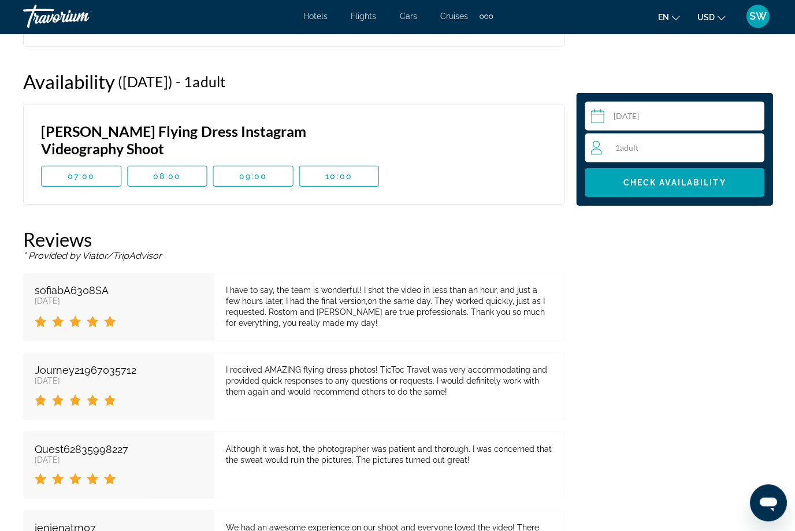
click at [251, 90] on div "Availability ([DATE]) - 1 Adult Adults , 0 Senior Seniors - 0 Youth , 0 Child C…" at bounding box center [293, 82] width 541 height 23
click at [613, 157] on div "1 Adult Adults" at bounding box center [676, 148] width 173 height 29
click at [755, 153] on icon "Increment adults" at bounding box center [752, 148] width 10 height 14
click at [633, 120] on input "Main content" at bounding box center [676, 118] width 184 height 32
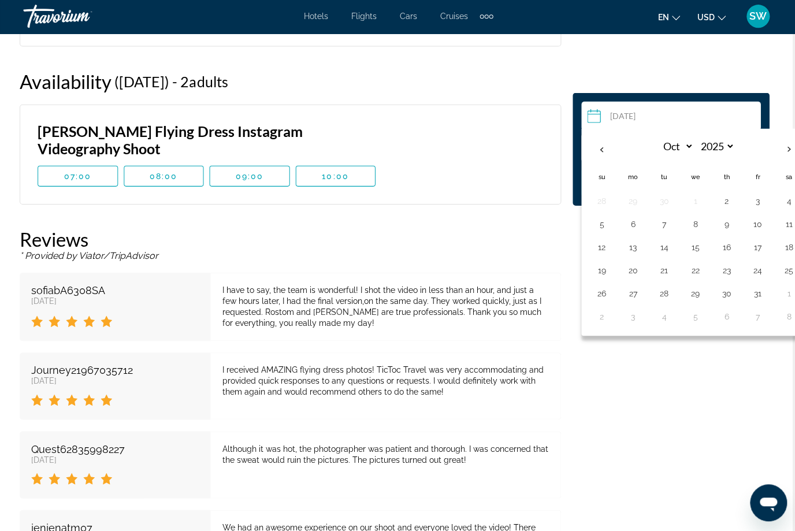
scroll to position [1749, 2]
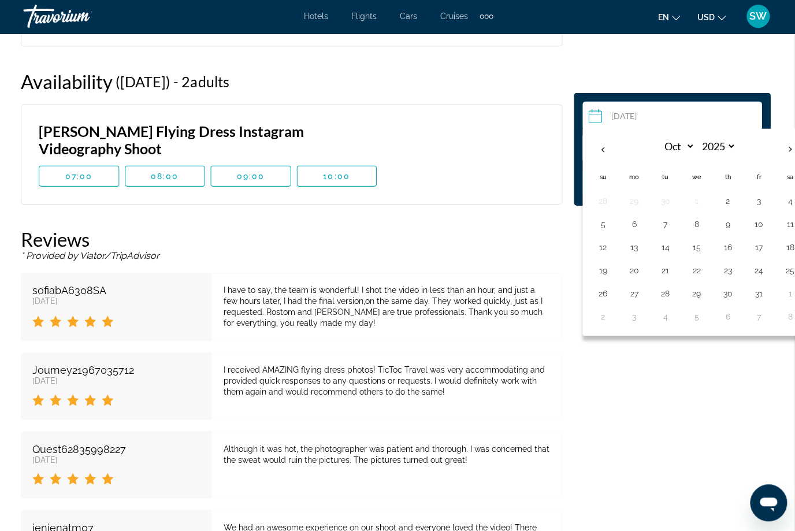
click at [671, 227] on button "7" at bounding box center [664, 225] width 18 height 16
type input "**********"
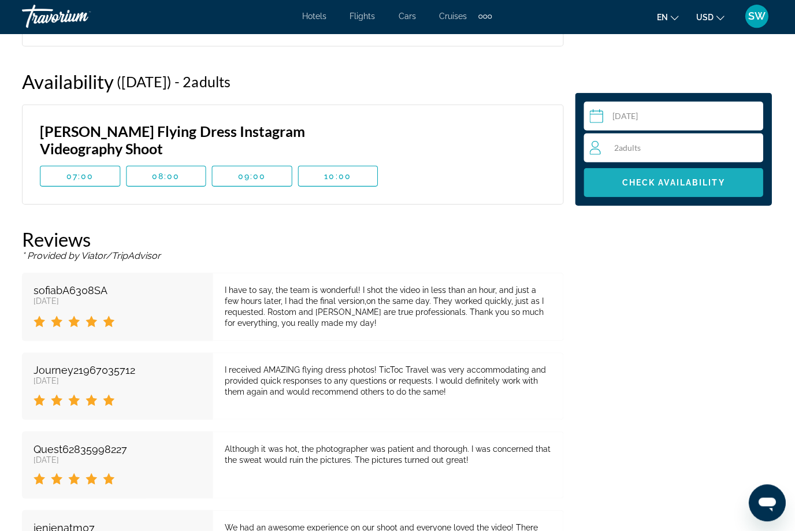
click at [726, 191] on span "Main content" at bounding box center [673, 183] width 179 height 28
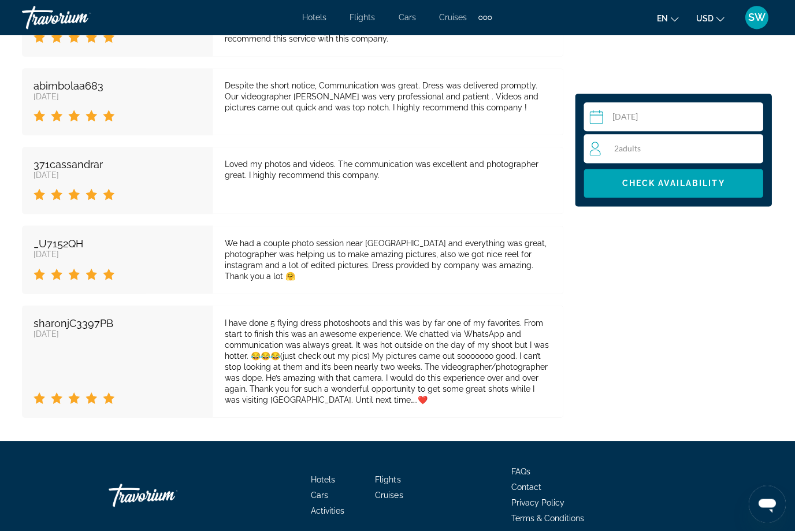
scroll to position [2384, 0]
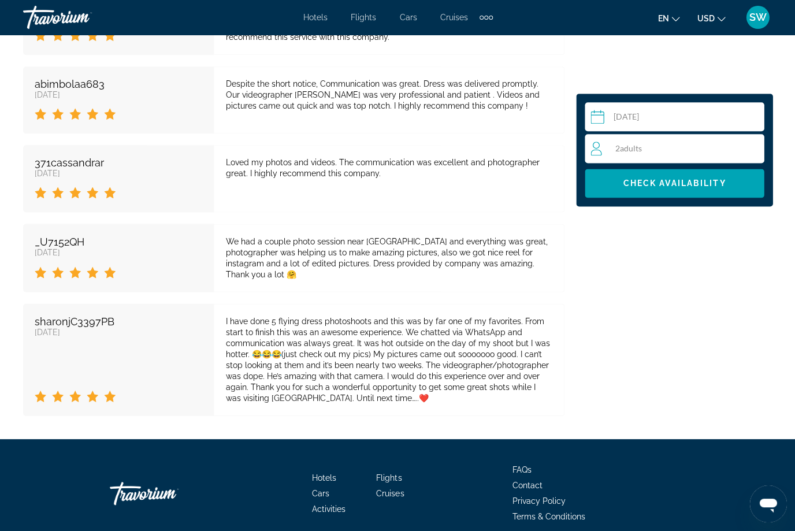
click at [686, 189] on span "Main content" at bounding box center [673, 183] width 179 height 28
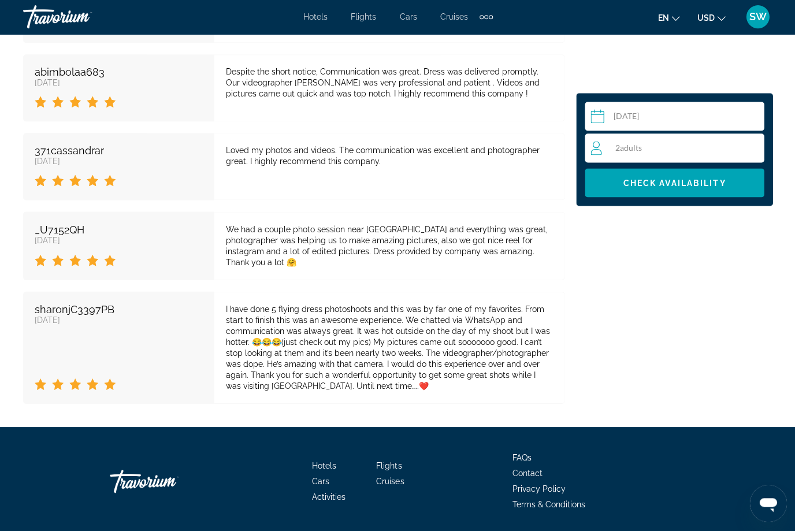
scroll to position [2397, 0]
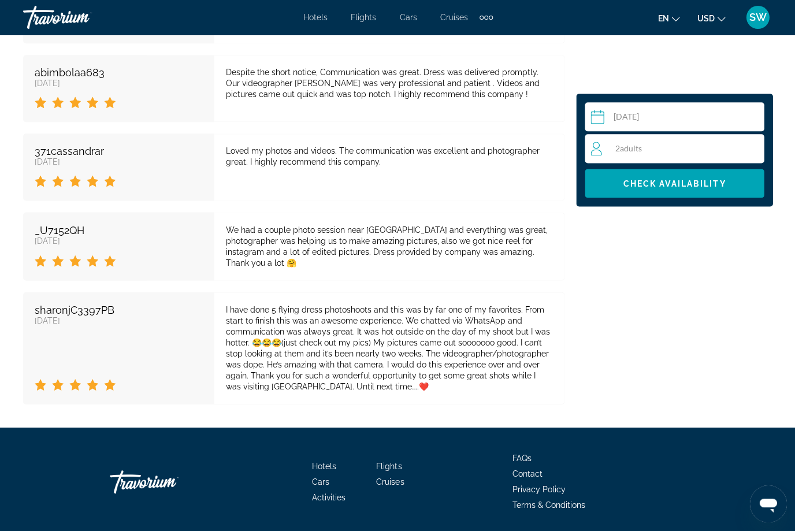
click at [73, 323] on div "[DATE]" at bounding box center [119, 320] width 168 height 9
click at [74, 309] on div "sharonjC3397PB" at bounding box center [119, 309] width 168 height 12
click at [78, 307] on div "sharonjC3397PB" at bounding box center [119, 309] width 168 height 12
click at [337, 396] on div "I have done 5 flying dress photoshoots and this was by far one of my favorites.…" at bounding box center [389, 348] width 350 height 112
click at [102, 317] on div "[DATE]" at bounding box center [119, 320] width 168 height 9
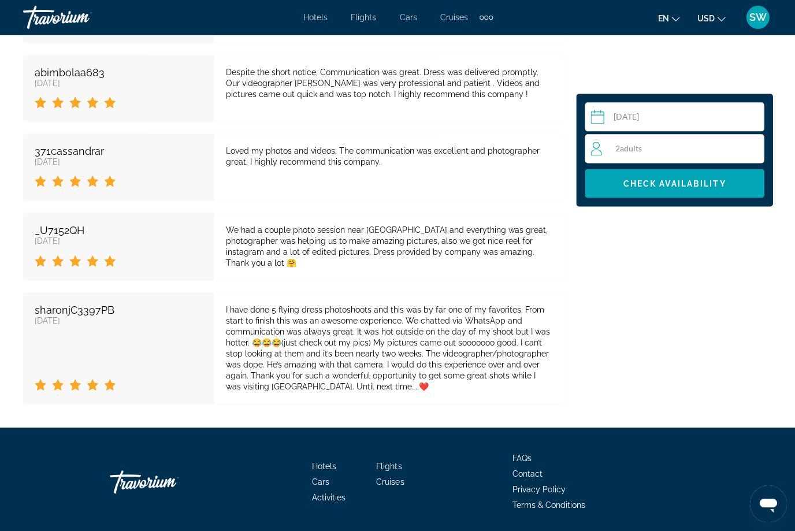
click at [91, 310] on div "sharonjC3397PB" at bounding box center [119, 309] width 168 height 12
click at [92, 309] on div "sharonjC3397PB" at bounding box center [119, 309] width 168 height 12
click at [87, 304] on div "sharonjC3397PB" at bounding box center [119, 309] width 168 height 12
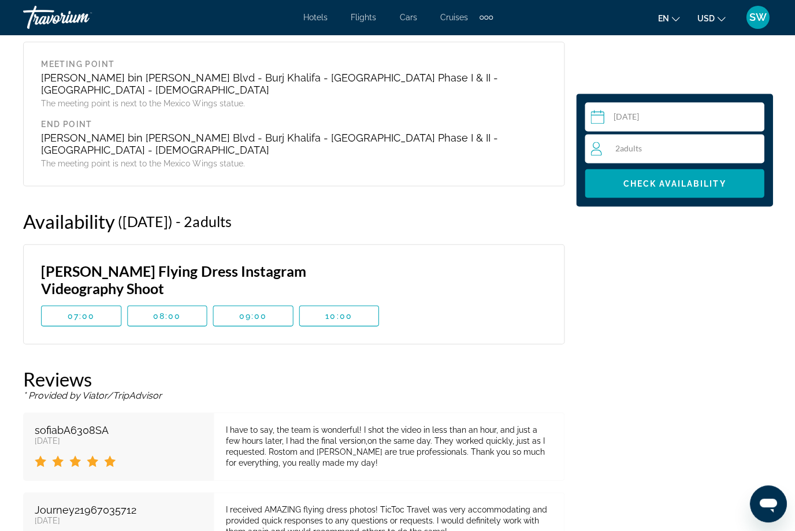
scroll to position [1611, 0]
click at [71, 426] on div "sofiabA6308SA" at bounding box center [119, 429] width 168 height 12
click at [95, 424] on div "sofiabA6308SA" at bounding box center [119, 429] width 168 height 12
click at [83, 426] on div "sofiabA6308SA" at bounding box center [119, 429] width 168 height 12
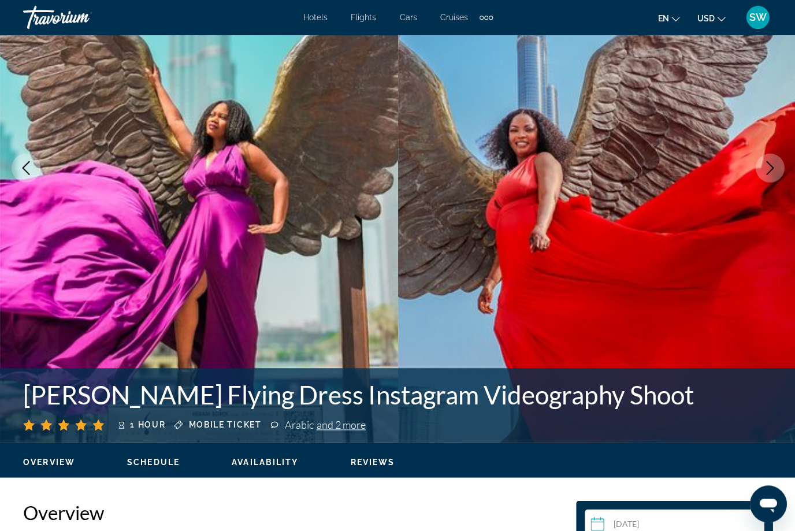
scroll to position [0, 0]
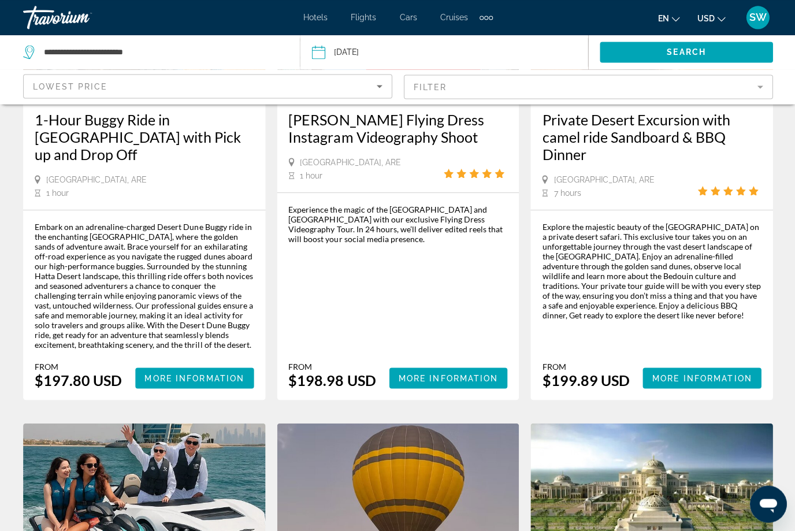
scroll to position [238, 0]
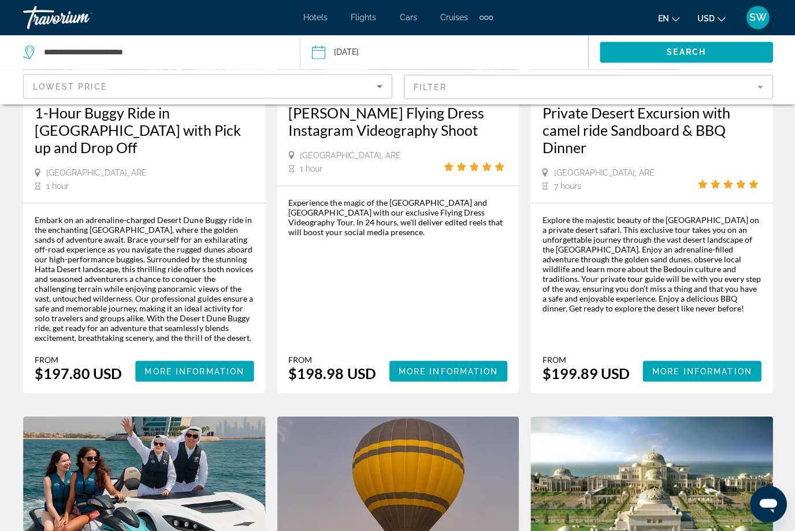
click at [483, 359] on span "Main content" at bounding box center [448, 371] width 118 height 28
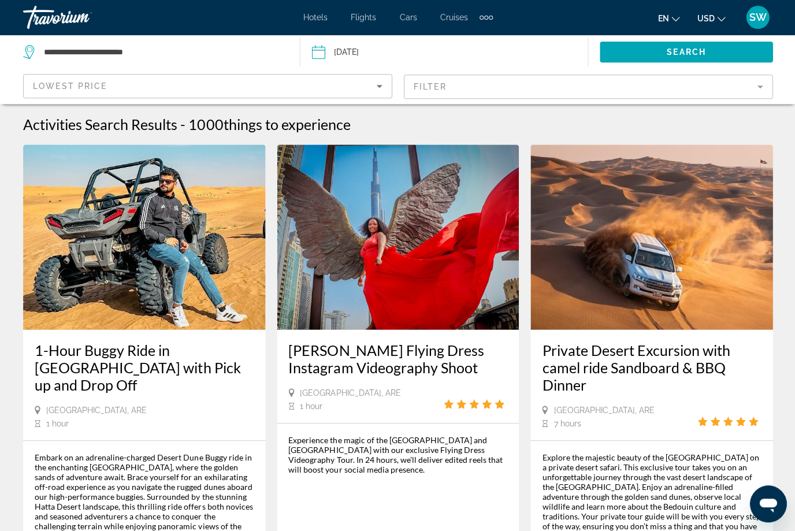
click at [381, 84] on icon "Sort by" at bounding box center [379, 86] width 14 height 14
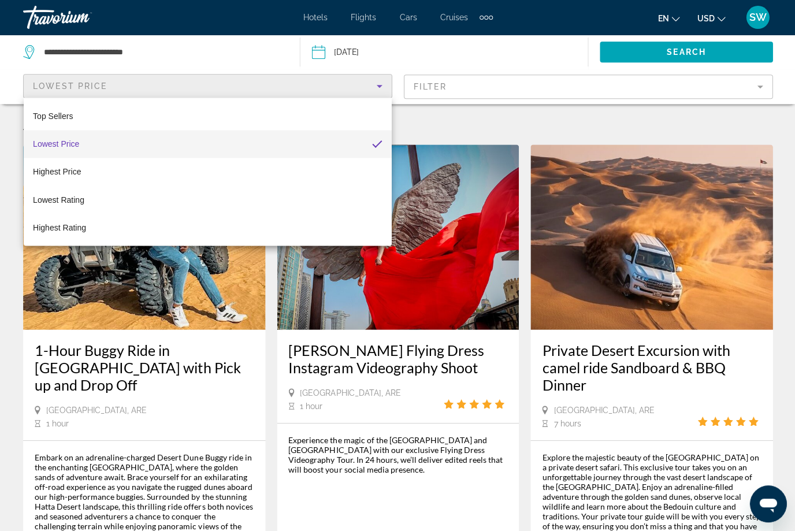
click at [66, 110] on span "Top Sellers" at bounding box center [53, 116] width 40 height 14
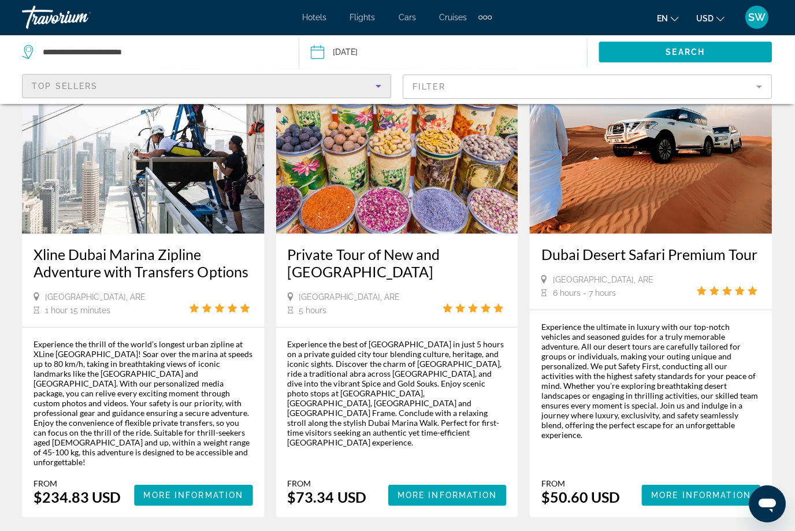
scroll to position [1148, 0]
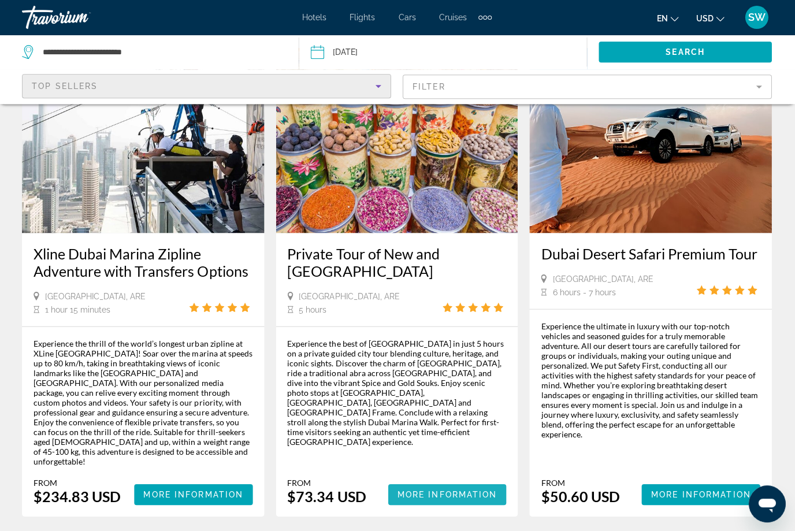
click at [457, 480] on span "Main content" at bounding box center [448, 494] width 118 height 28
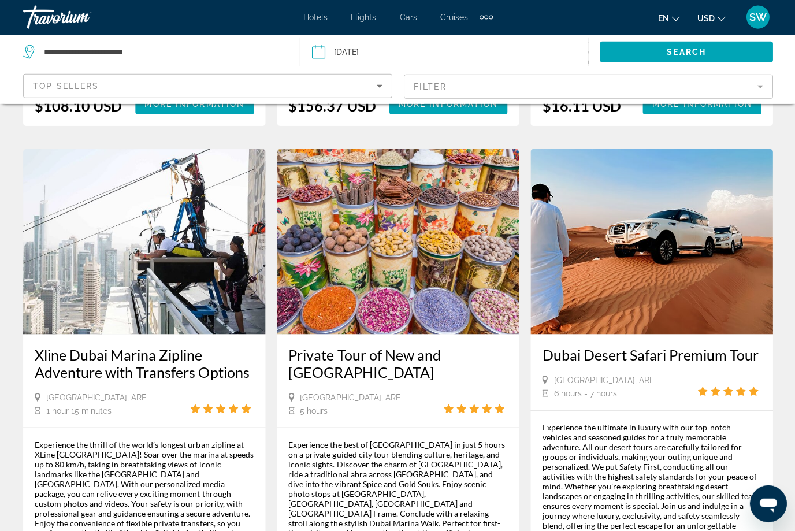
scroll to position [1047, 0]
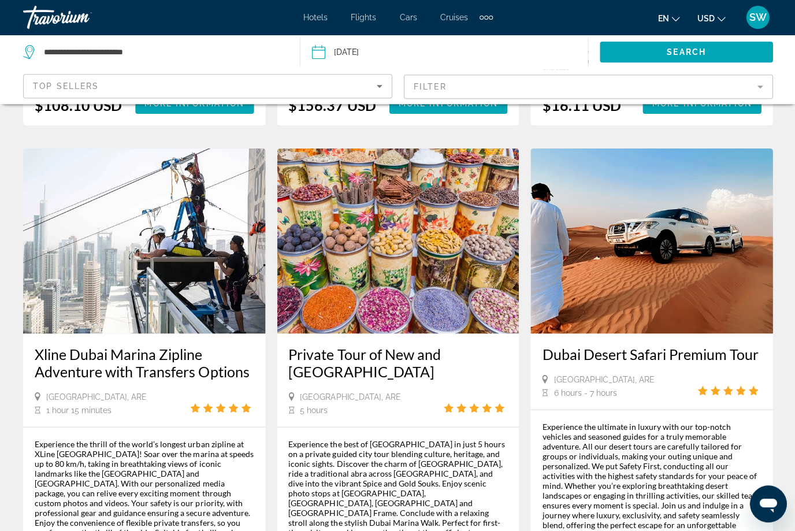
click at [416, 345] on h3 "Private Tour of New and [GEOGRAPHIC_DATA]" at bounding box center [397, 362] width 219 height 35
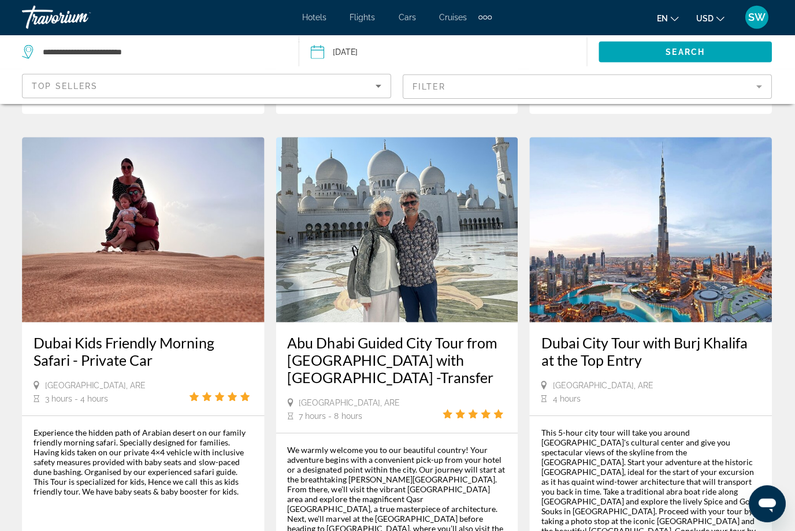
scroll to position [1546, 0]
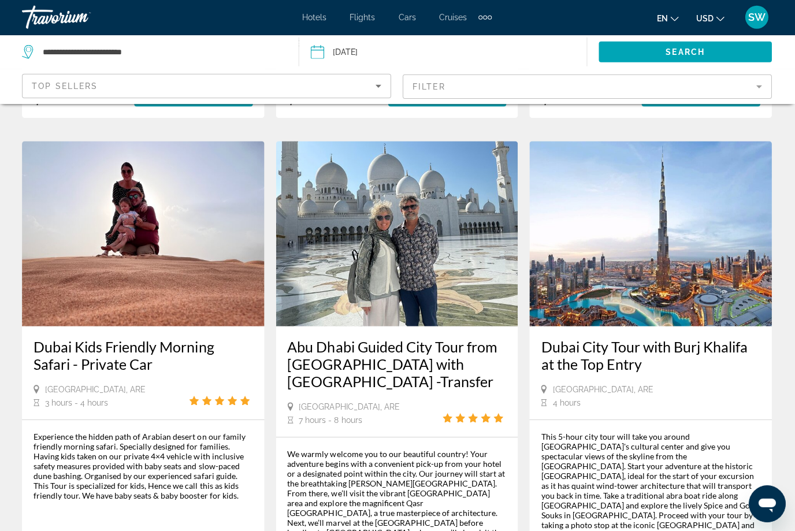
click at [679, 337] on h3 "Dubai City Tour with Burj Khalifa at the Top Entry" at bounding box center [650, 354] width 219 height 35
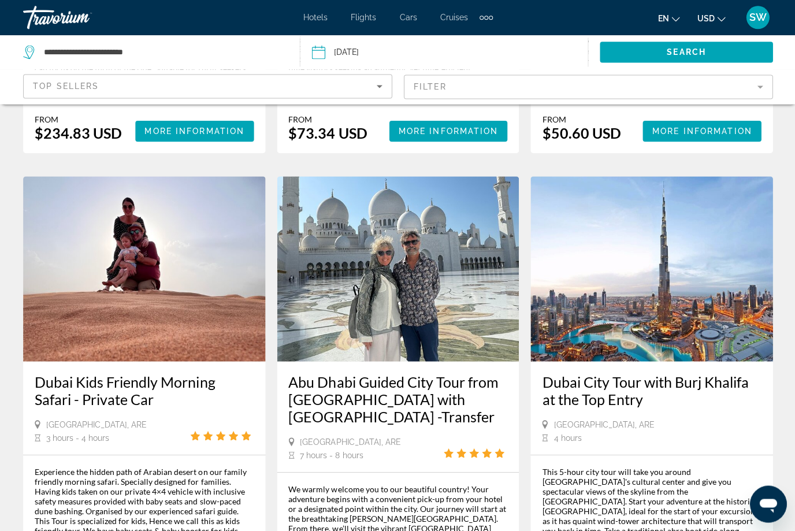
scroll to position [1510, 0]
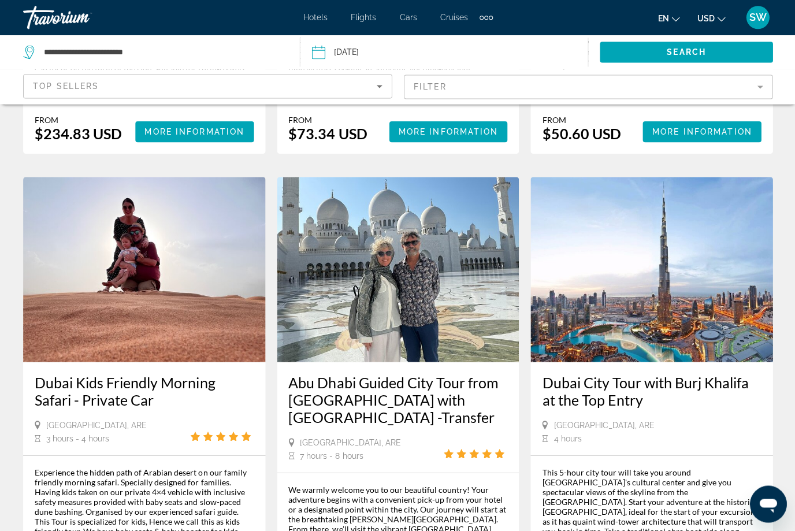
click at [743, 420] on div "[GEOGRAPHIC_DATA], ARE 4 hours" at bounding box center [650, 432] width 219 height 24
click at [741, 420] on div "[GEOGRAPHIC_DATA], ARE 4 hours" at bounding box center [650, 432] width 219 height 24
click at [745, 420] on div "[GEOGRAPHIC_DATA], ARE 4 hours" at bounding box center [650, 432] width 219 height 24
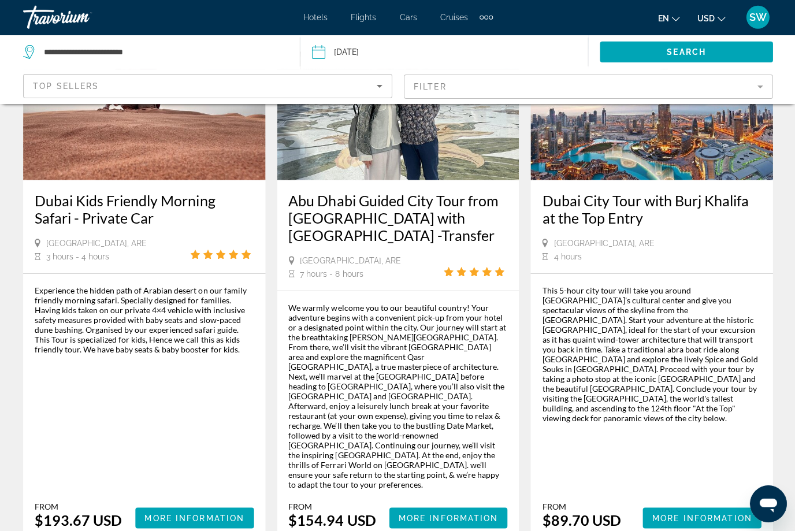
scroll to position [1692, 0]
click at [706, 513] on span "More Information" at bounding box center [701, 517] width 100 height 9
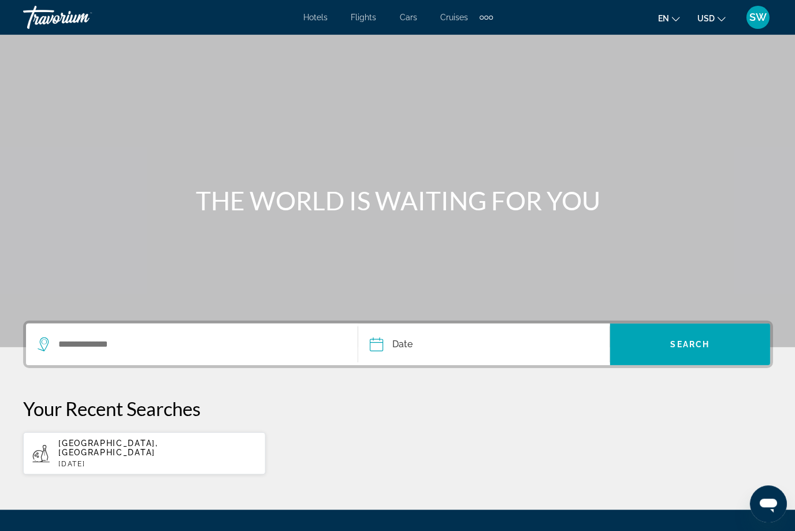
click at [158, 442] on span "[GEOGRAPHIC_DATA], [GEOGRAPHIC_DATA]" at bounding box center [107, 447] width 99 height 18
type input "**********"
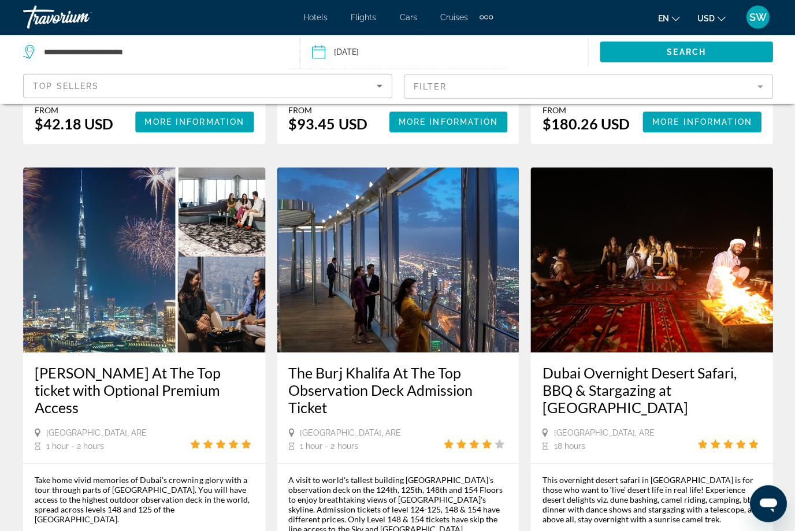
scroll to position [1594, 0]
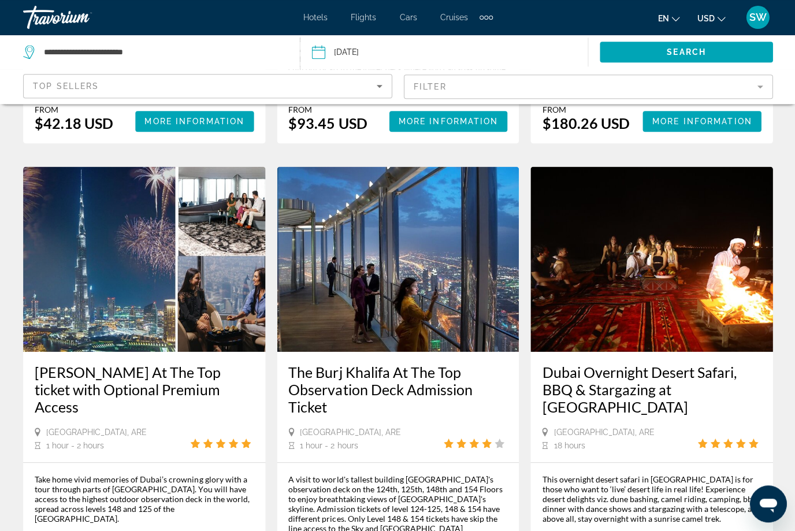
click at [433, 259] on img "Main content" at bounding box center [398, 258] width 242 height 185
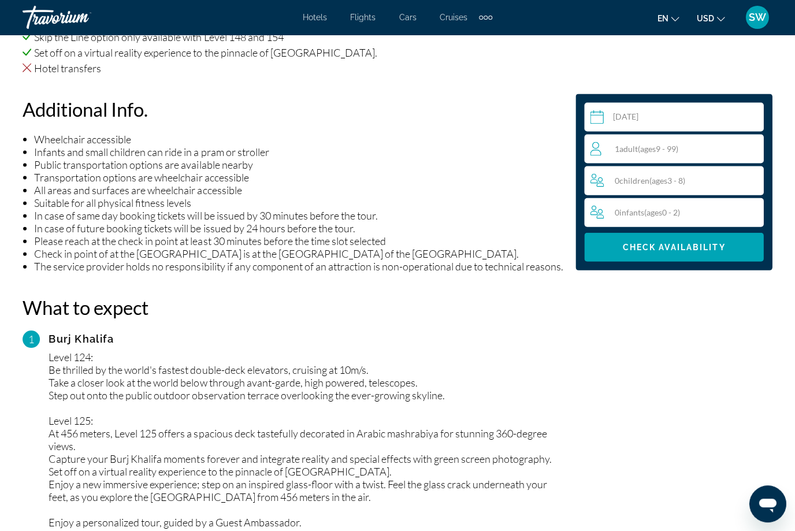
scroll to position [1260, 0]
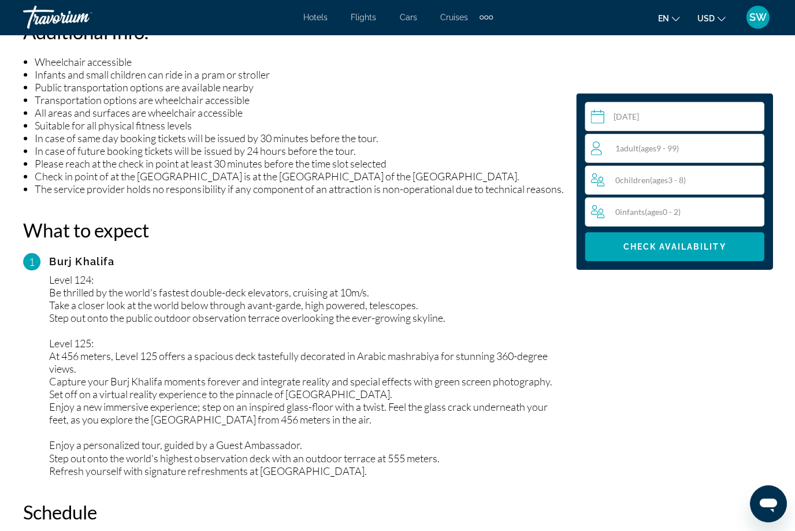
scroll to position [1334, 0]
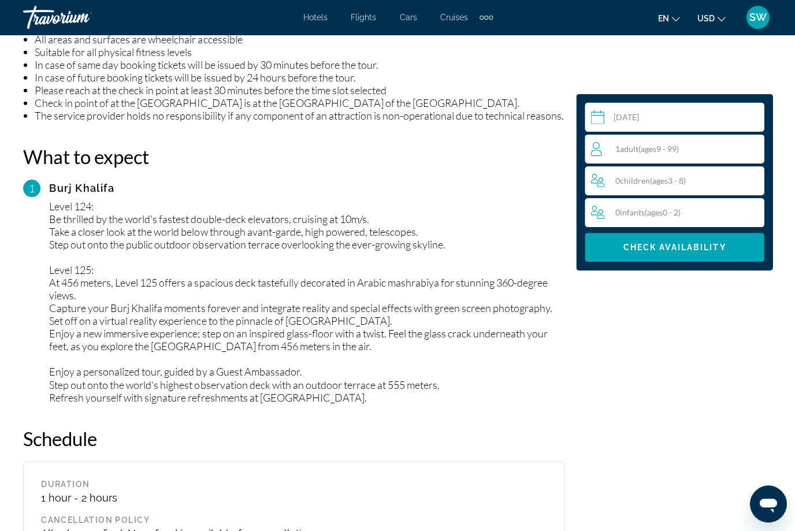
scroll to position [1415, 0]
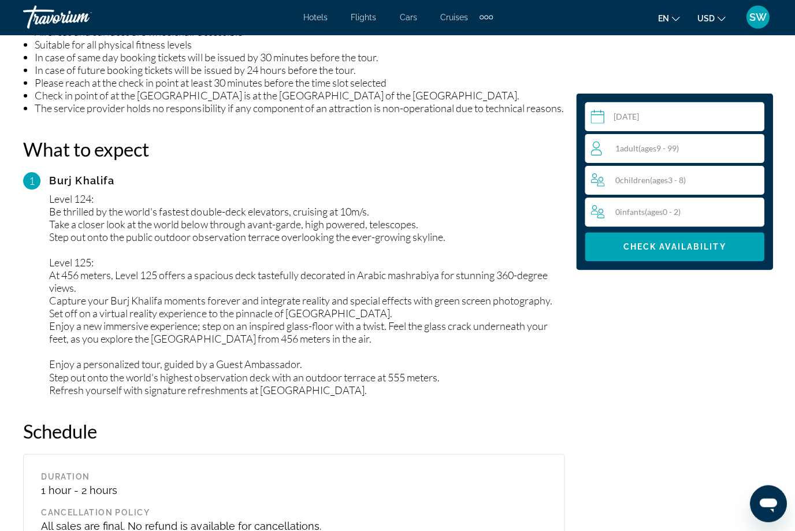
click at [733, 462] on div "Select a date [DATE] Oct *** *** *** *** *** *** *** *** *** *** *** *** 2025 *…" at bounding box center [674, 461] width 208 height 2469
click at [732, 466] on div "Select a date [DATE] Oct *** *** *** *** *** *** *** *** *** *** *** *** 2025 *…" at bounding box center [674, 461] width 208 height 2469
click at [734, 468] on div "Select a date [DATE] Oct *** *** *** *** *** *** *** *** *** *** *** *** 2025 *…" at bounding box center [674, 461] width 208 height 2469
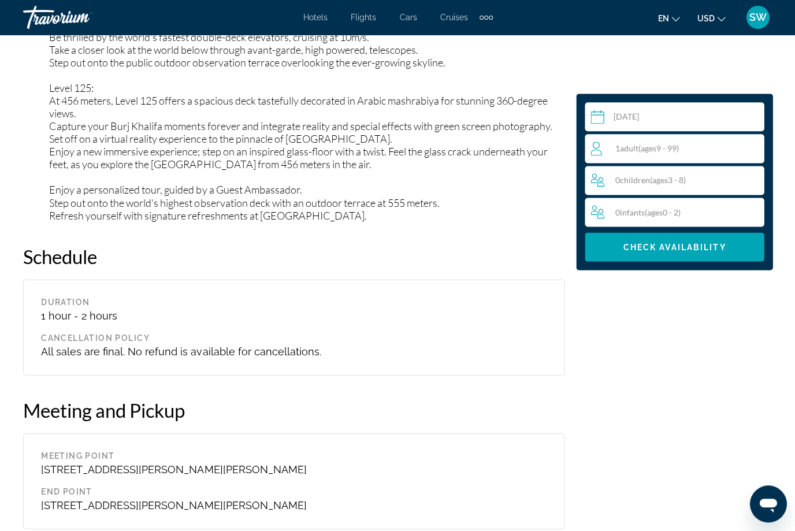
scroll to position [1588, 0]
